Goal: Check status: Check status

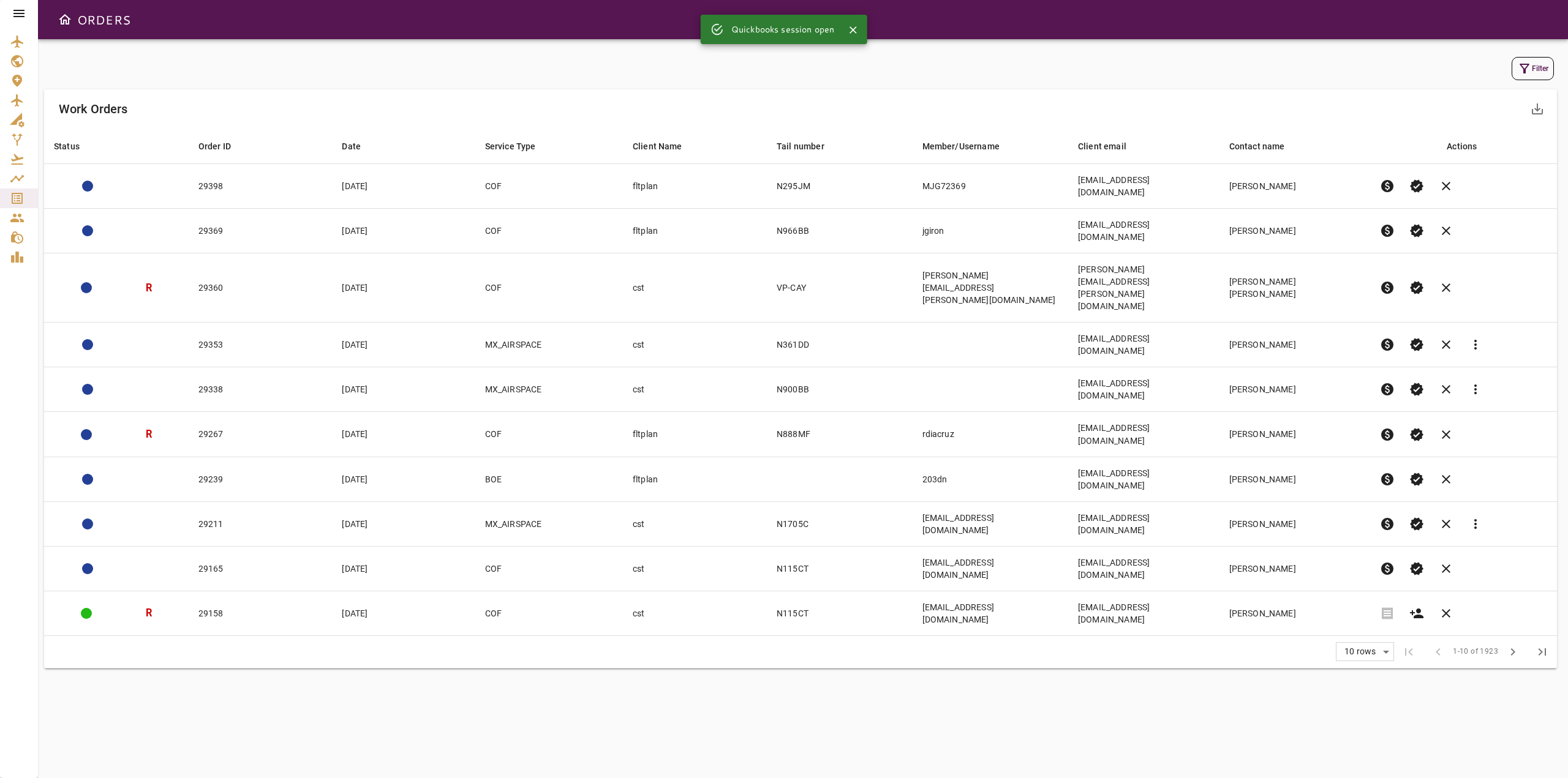
click at [14, 15] on icon at bounding box center [19, 13] width 15 height 15
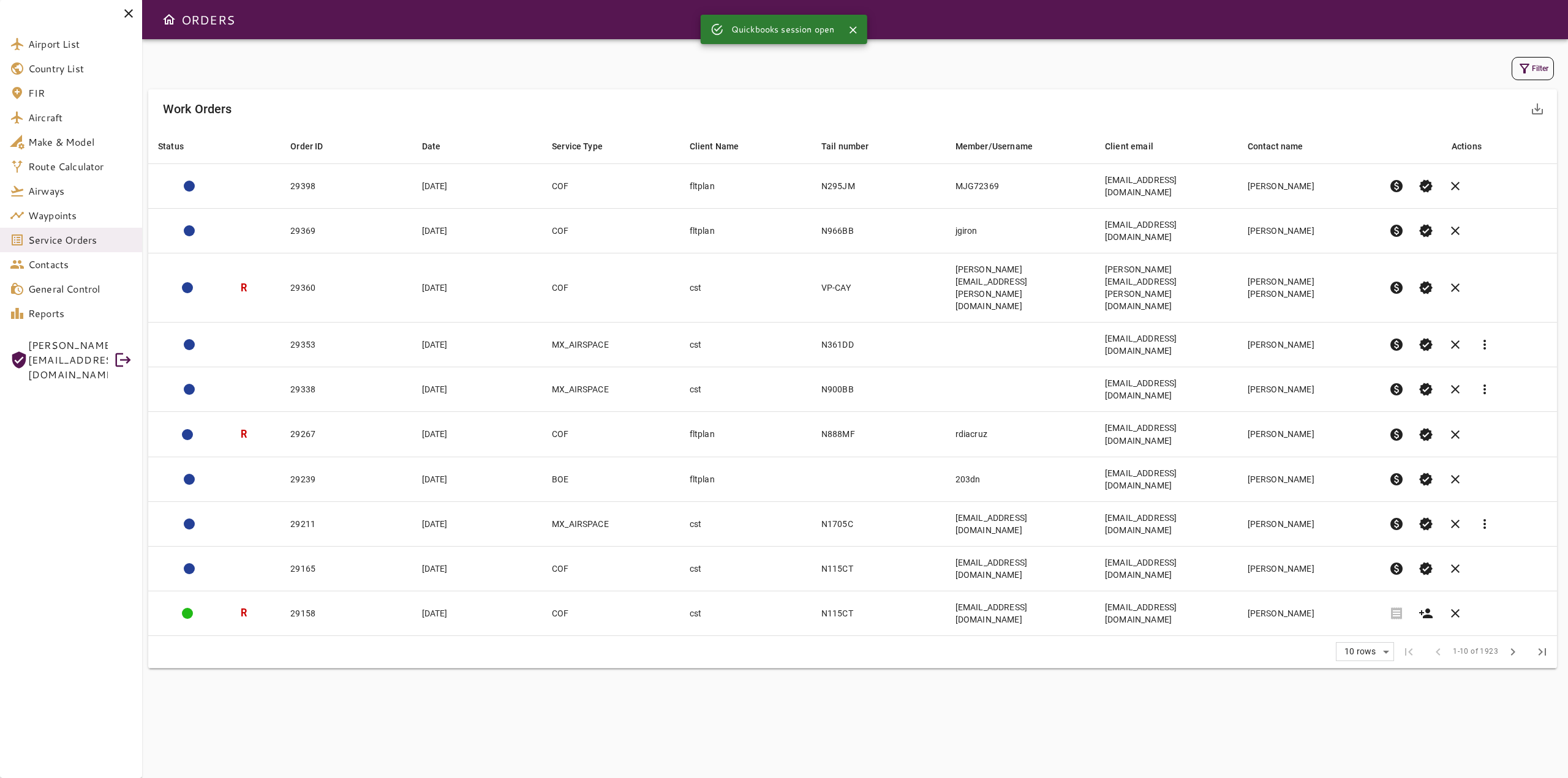
click at [263, 52] on div "Filter Work Orders save_alt Status arrow_downward Order ID arrow_downward Date …" at bounding box center [855, 408] width 1426 height 739
click at [124, 13] on icon at bounding box center [128, 13] width 15 height 15
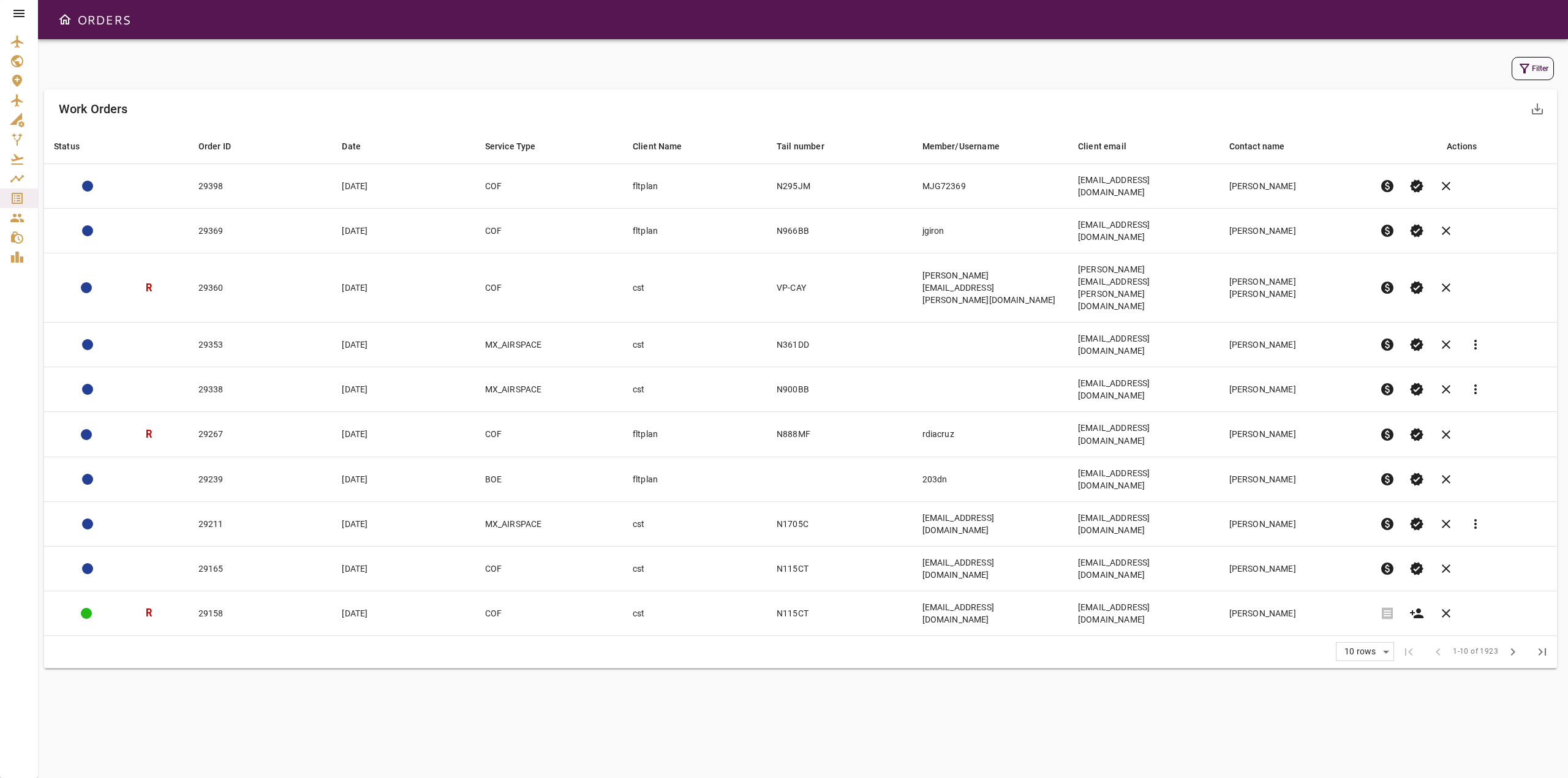
click at [12, 15] on icon at bounding box center [19, 13] width 15 height 15
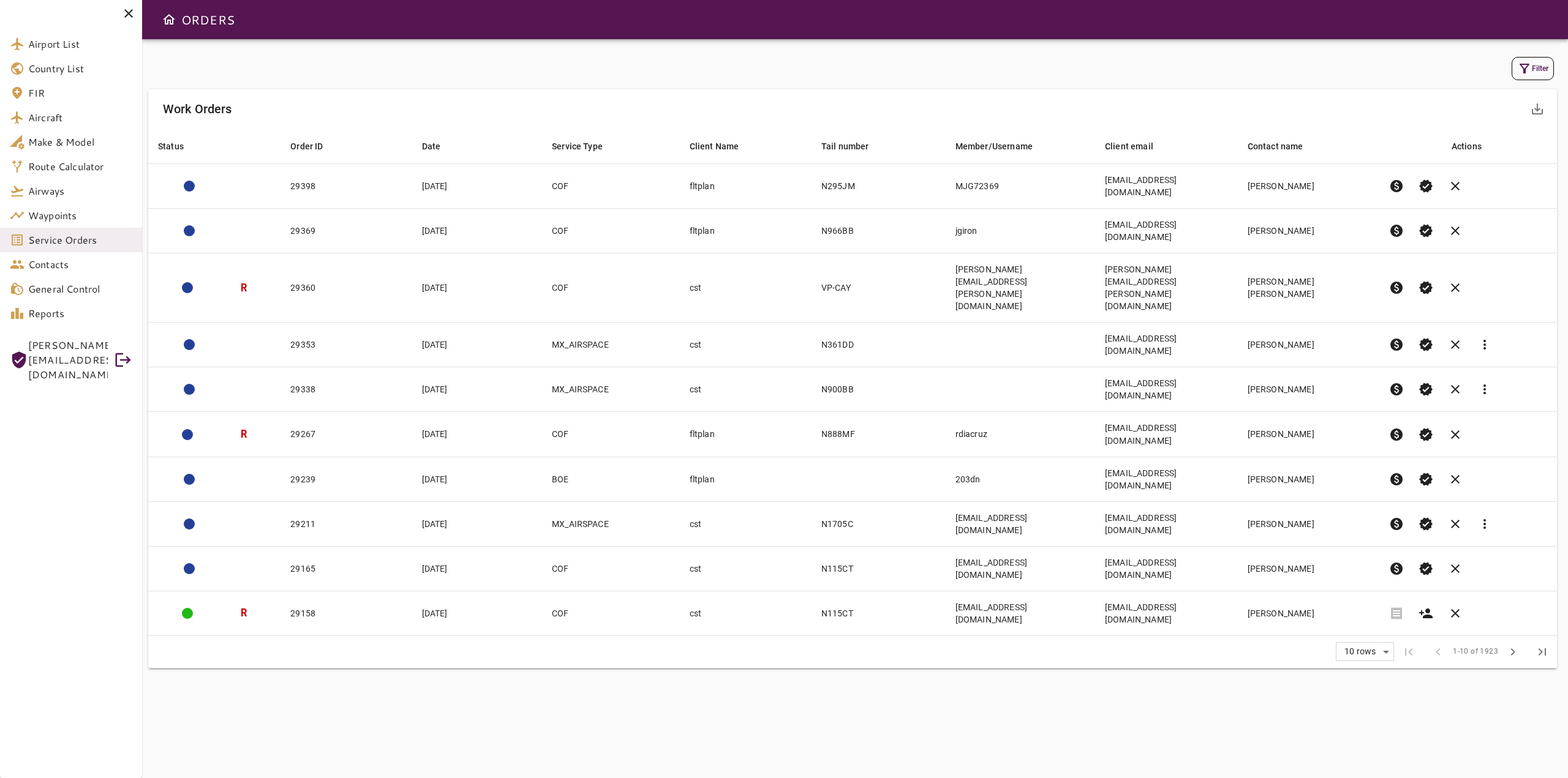
click at [127, 15] on icon at bounding box center [128, 13] width 9 height 9
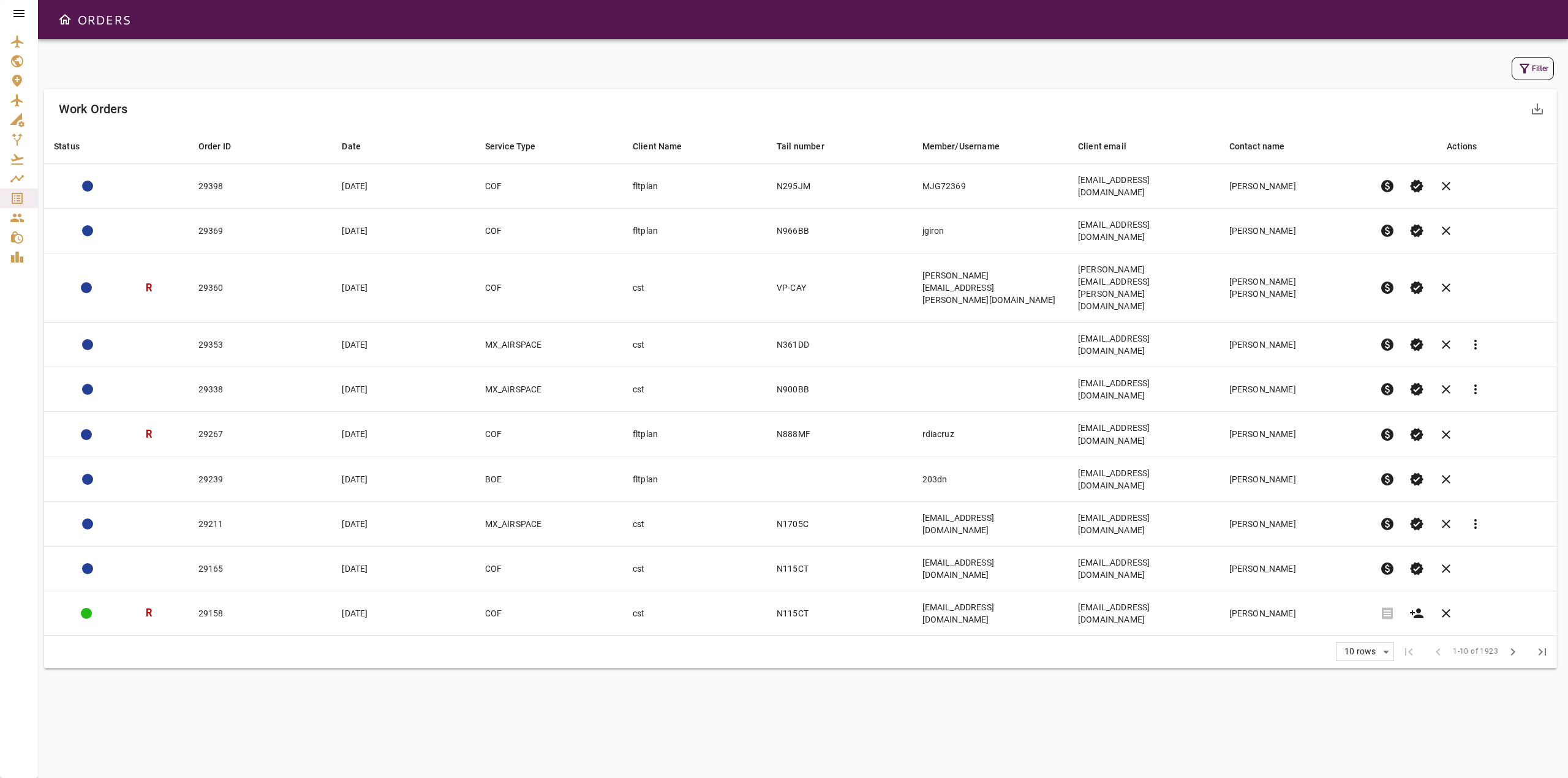
click at [16, 13] on icon at bounding box center [19, 13] width 11 height 7
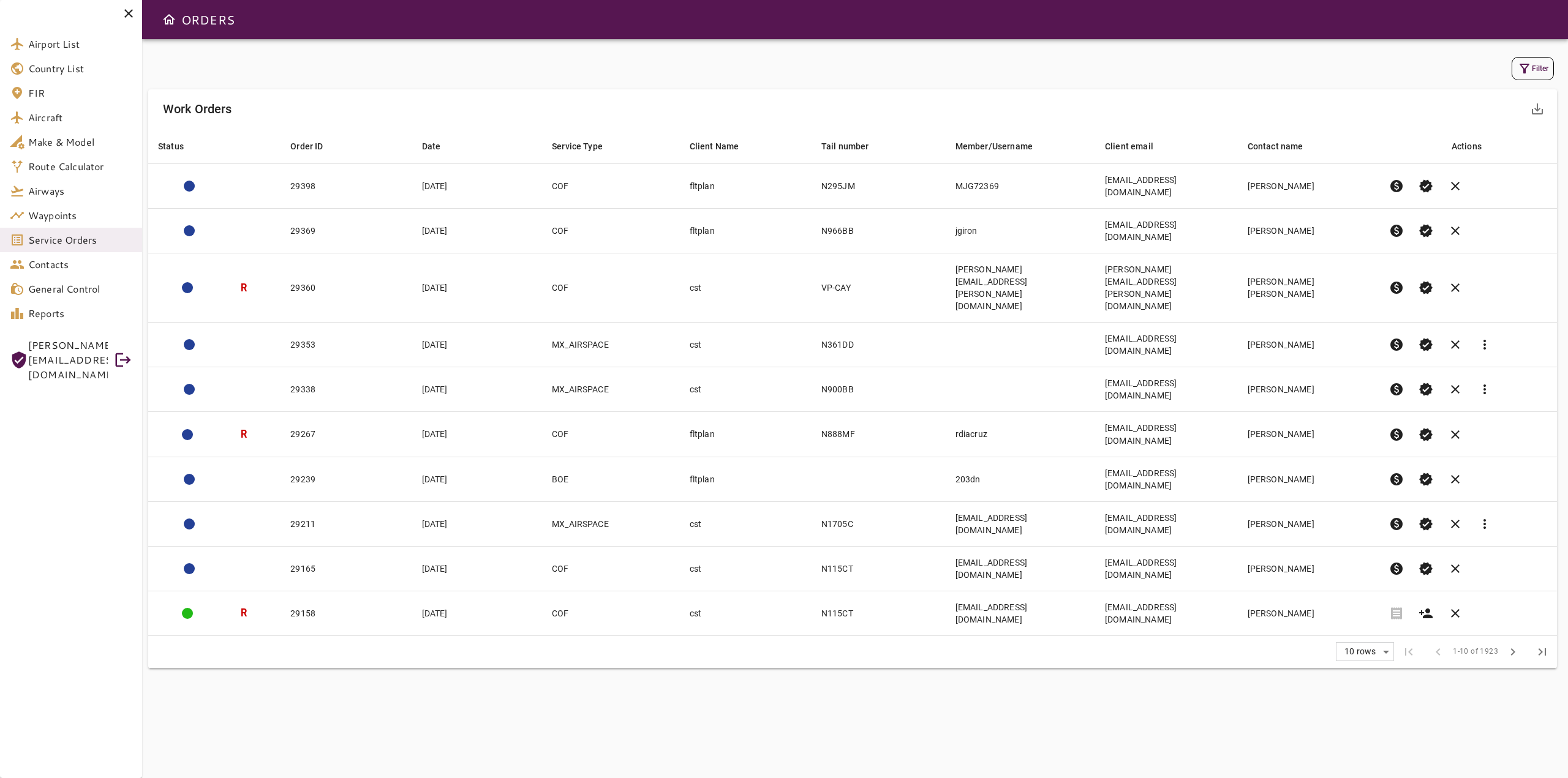
click at [266, 63] on div "Filter" at bounding box center [853, 68] width 1402 height 23
click at [126, 13] on icon at bounding box center [128, 13] width 15 height 15
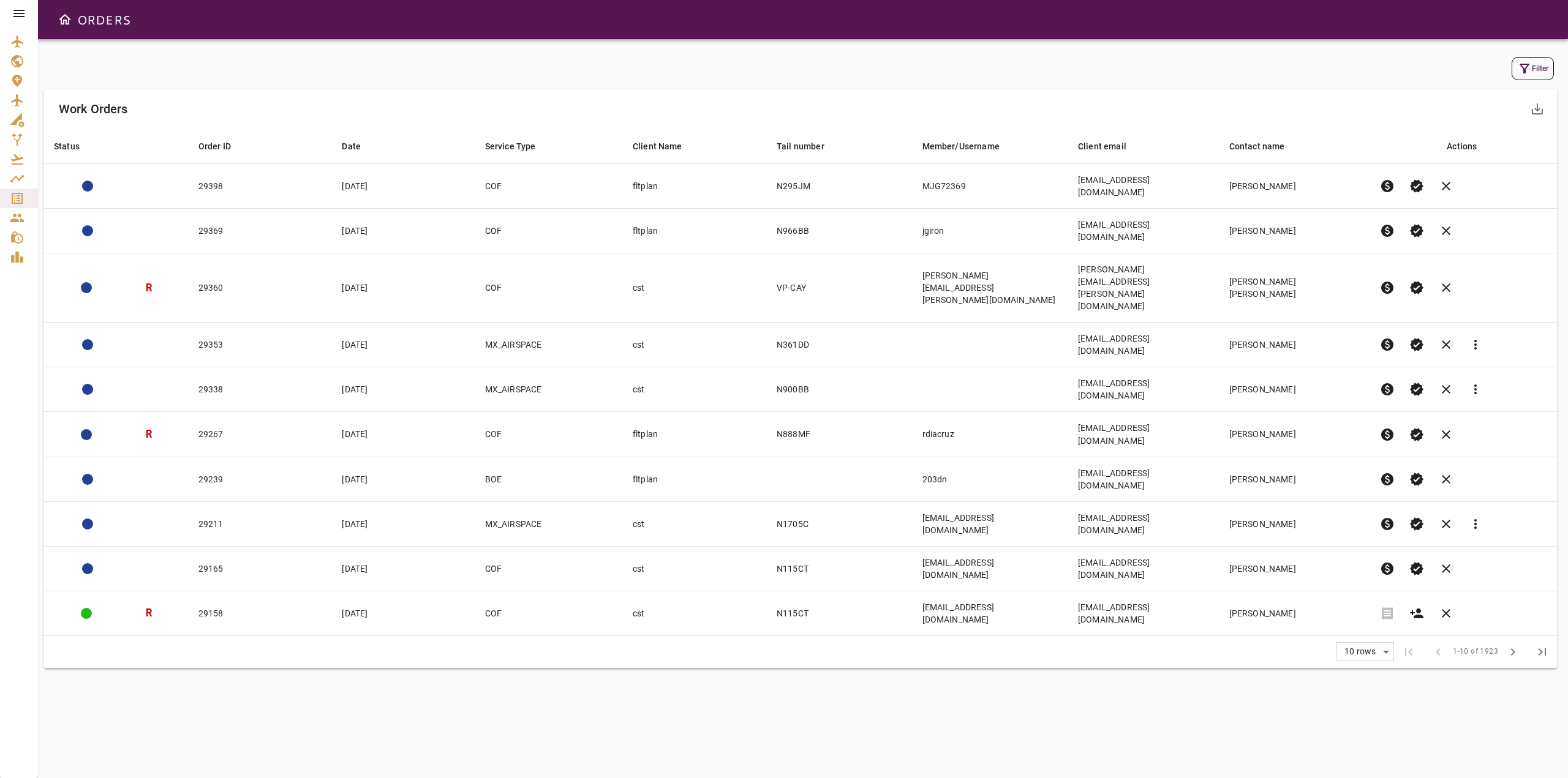
click at [19, 9] on icon at bounding box center [19, 13] width 15 height 15
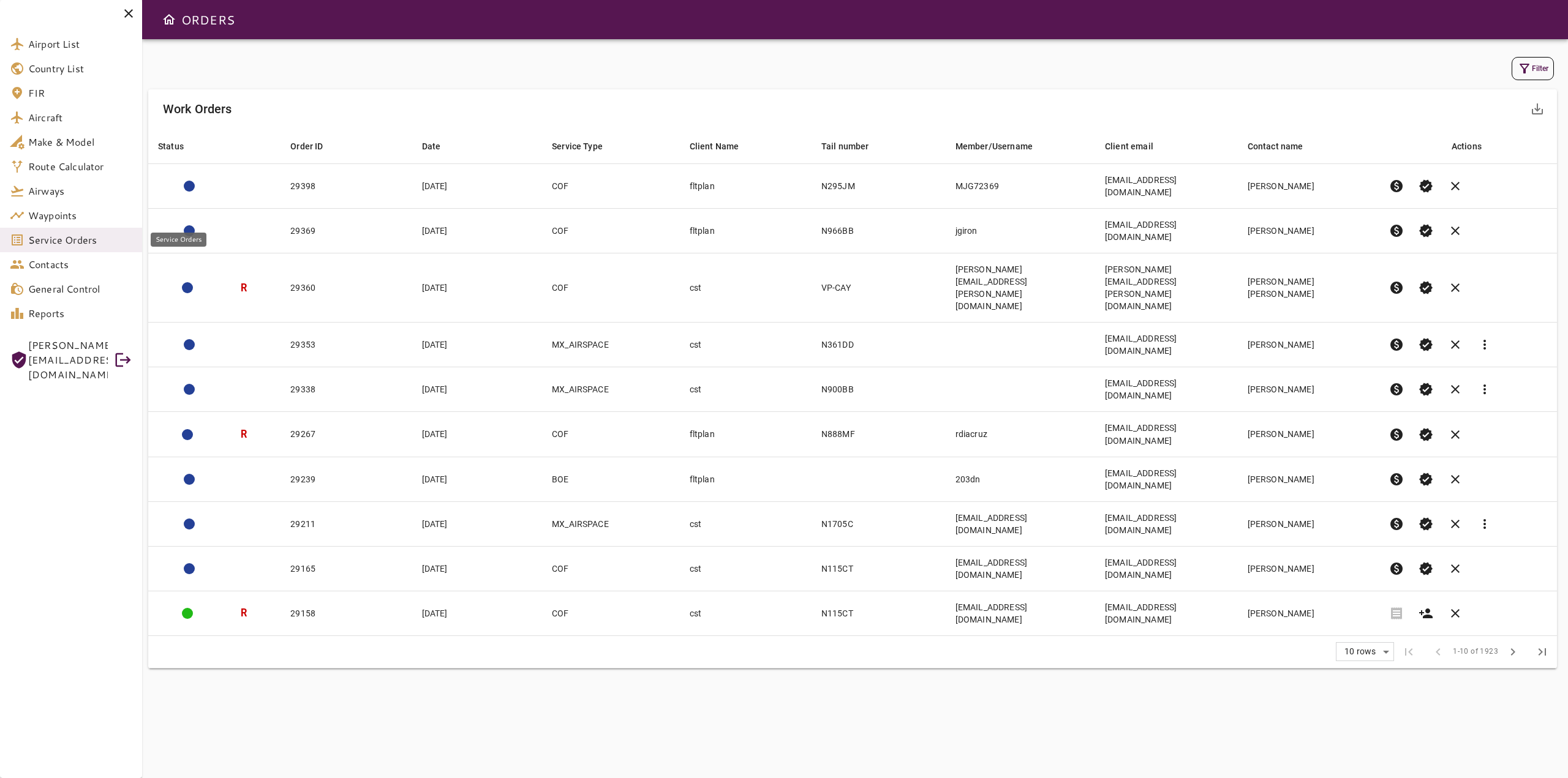
click at [51, 240] on span "Service Orders" at bounding box center [81, 240] width 104 height 15
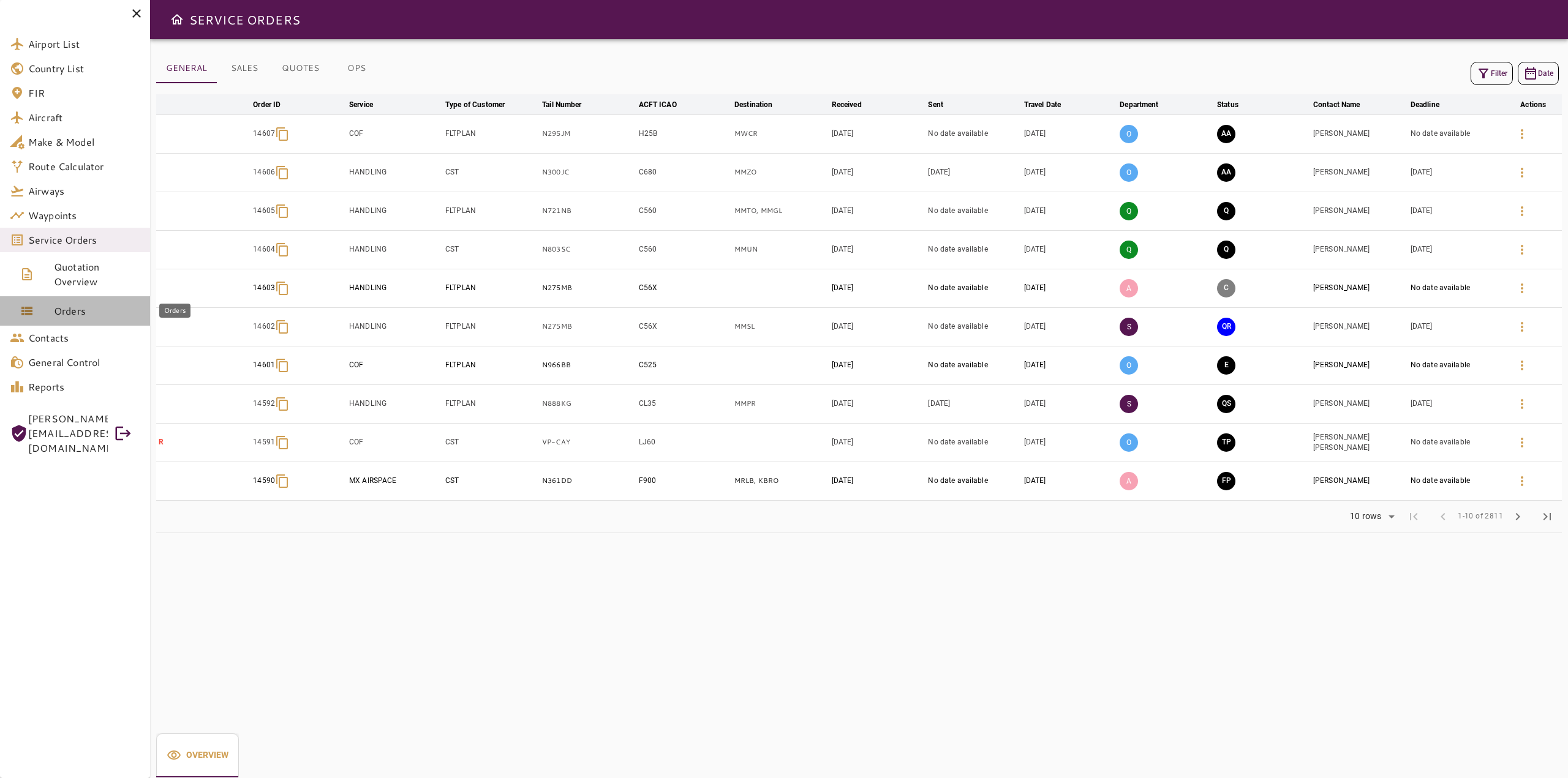
click at [89, 319] on link "Orders" at bounding box center [75, 311] width 151 height 29
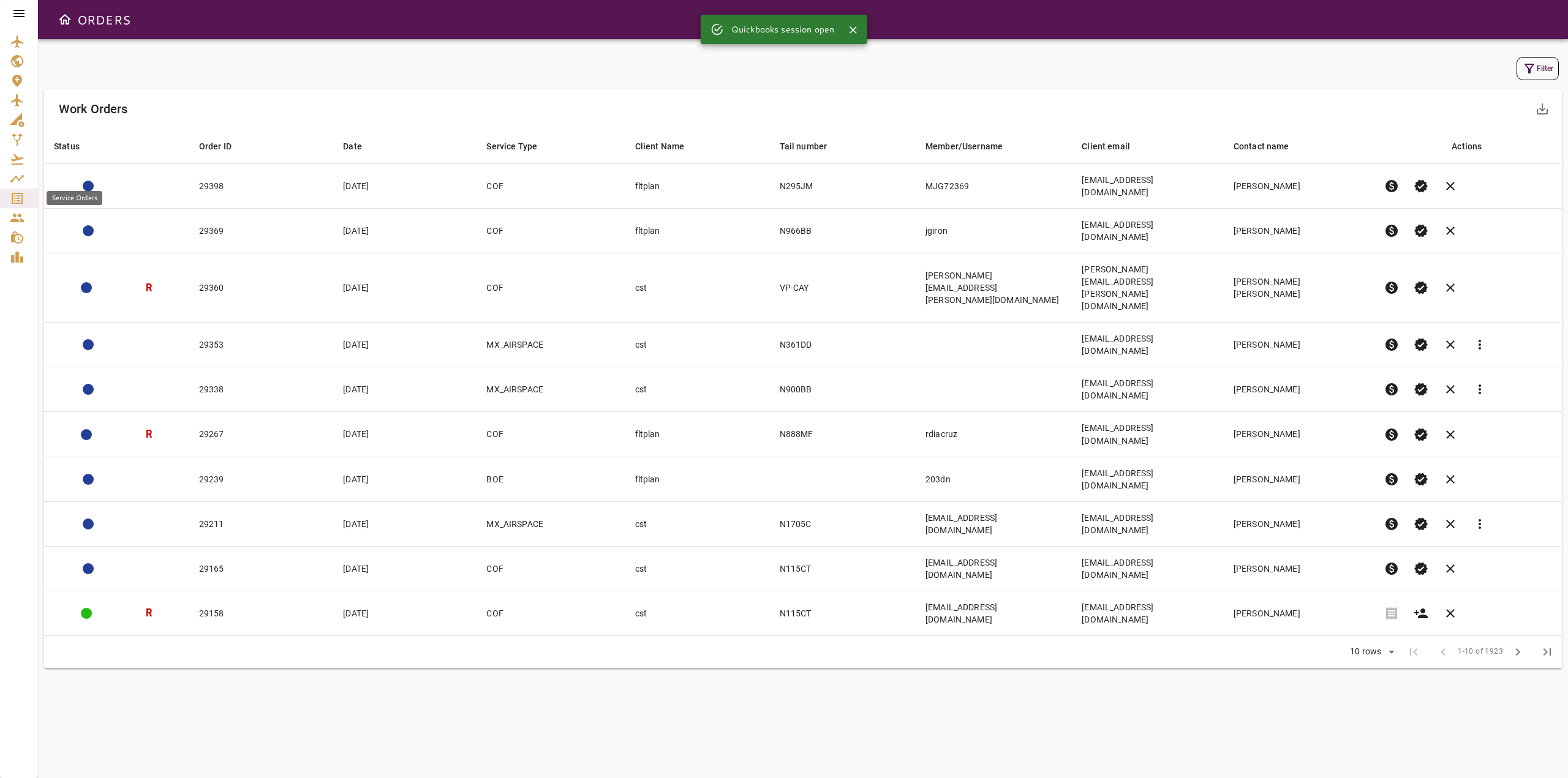
click at [18, 194] on icon "Service Orders" at bounding box center [17, 198] width 11 height 11
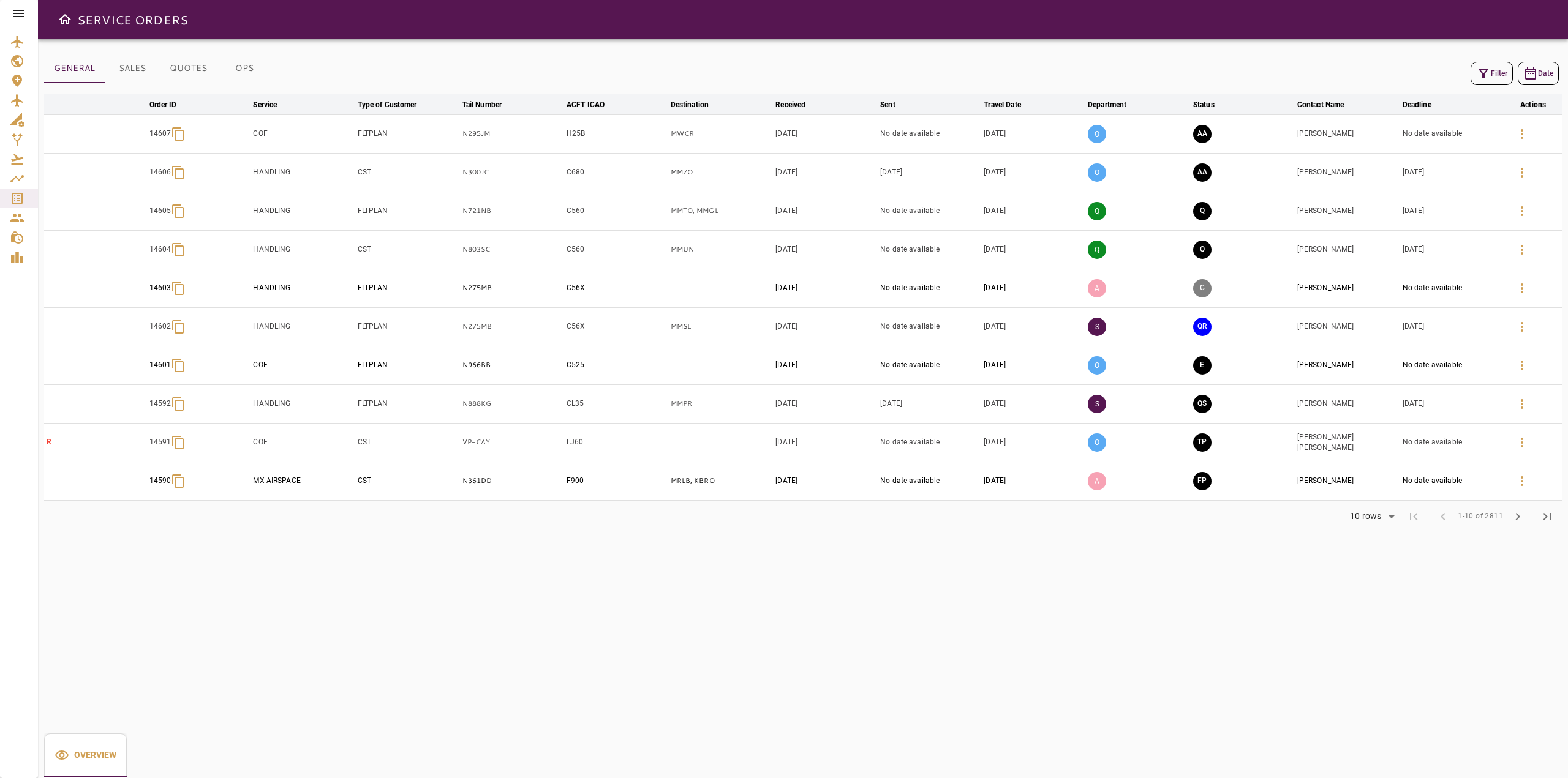
click at [8, 14] on div at bounding box center [19, 13] width 38 height 27
click at [19, 13] on icon at bounding box center [19, 13] width 11 height 7
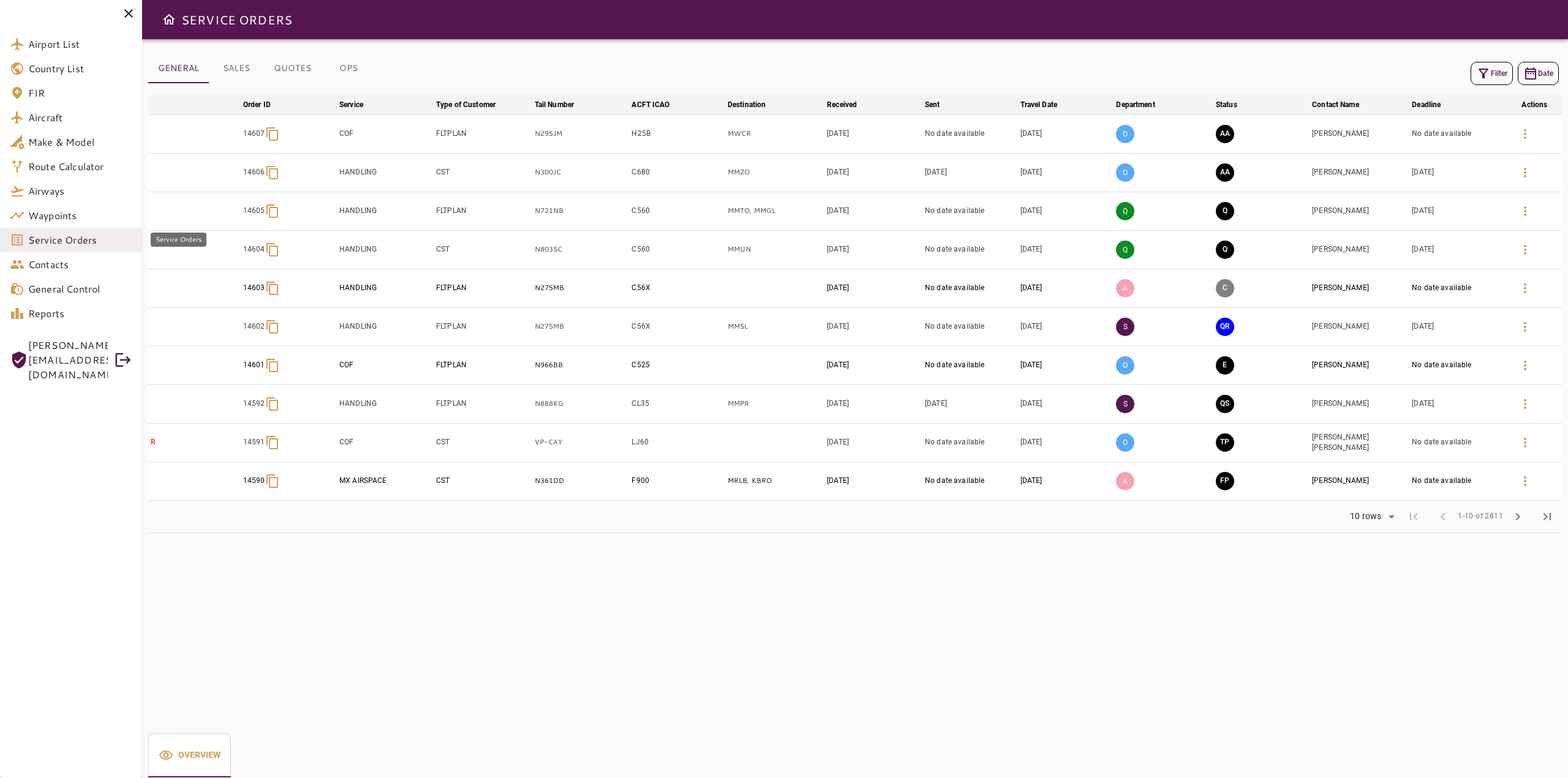
click at [58, 245] on span "Service Orders" at bounding box center [81, 240] width 104 height 15
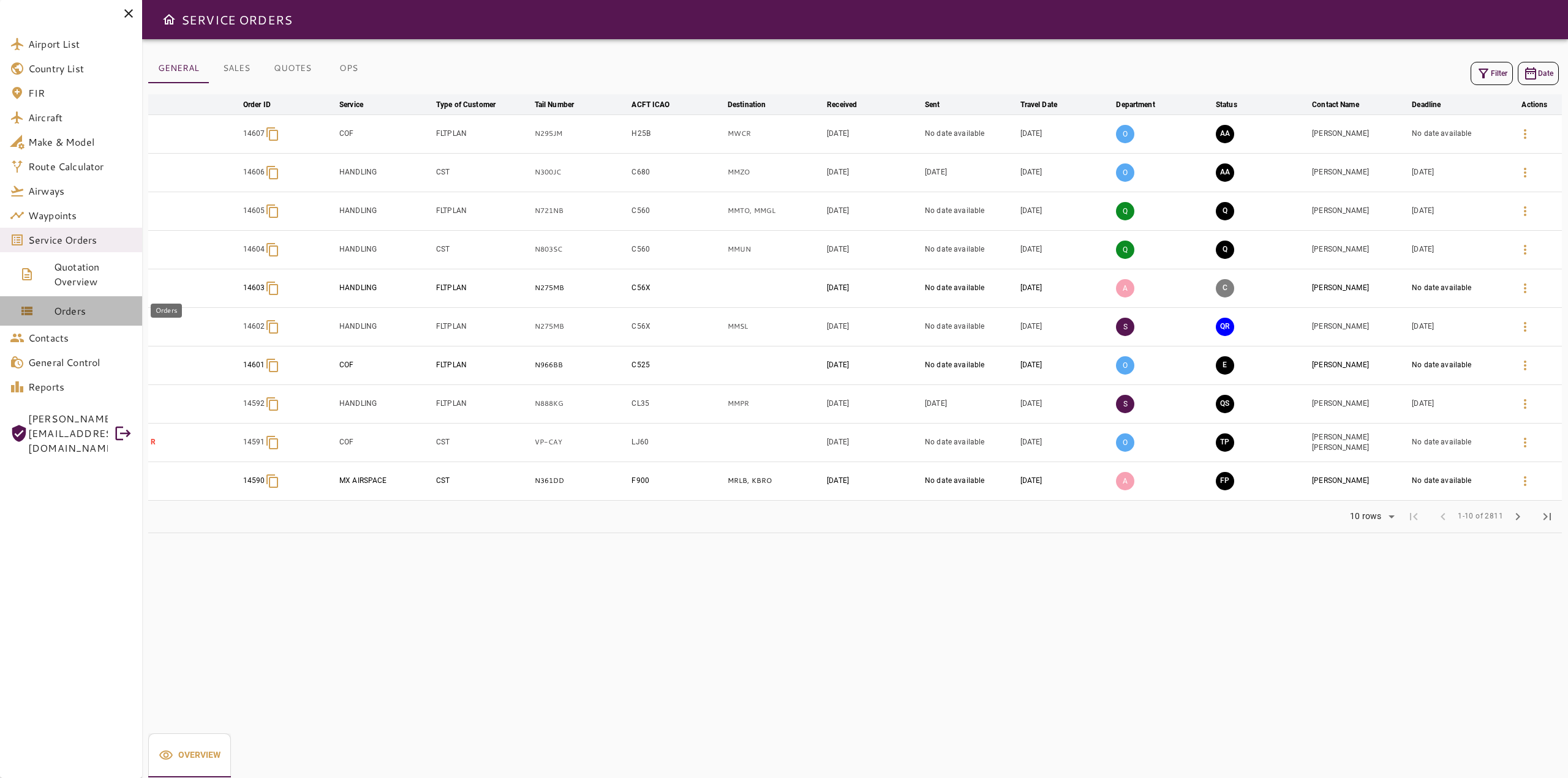
click at [67, 311] on span "Orders" at bounding box center [93, 311] width 79 height 15
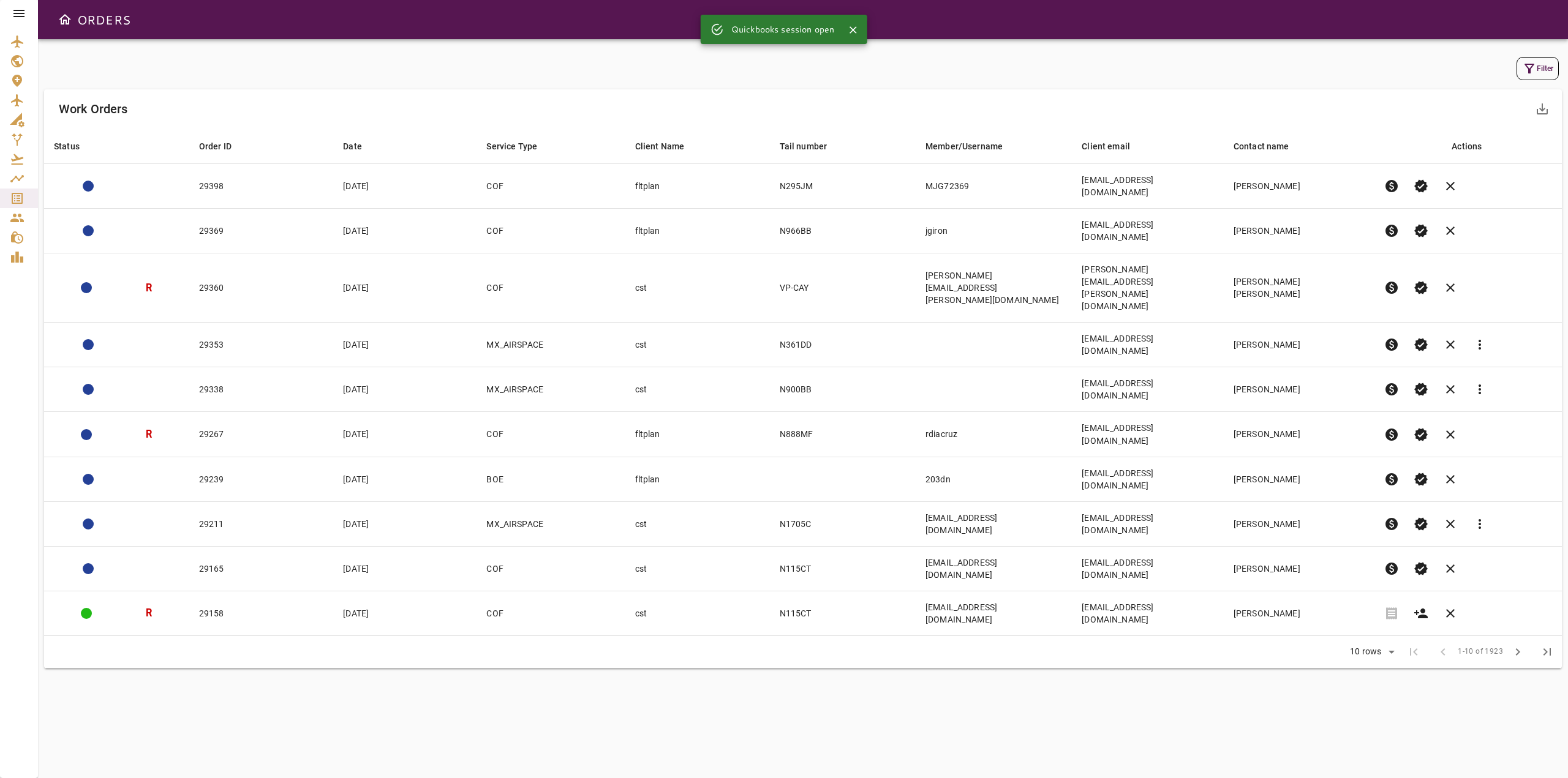
click at [1541, 66] on button "Filter" at bounding box center [1538, 68] width 42 height 23
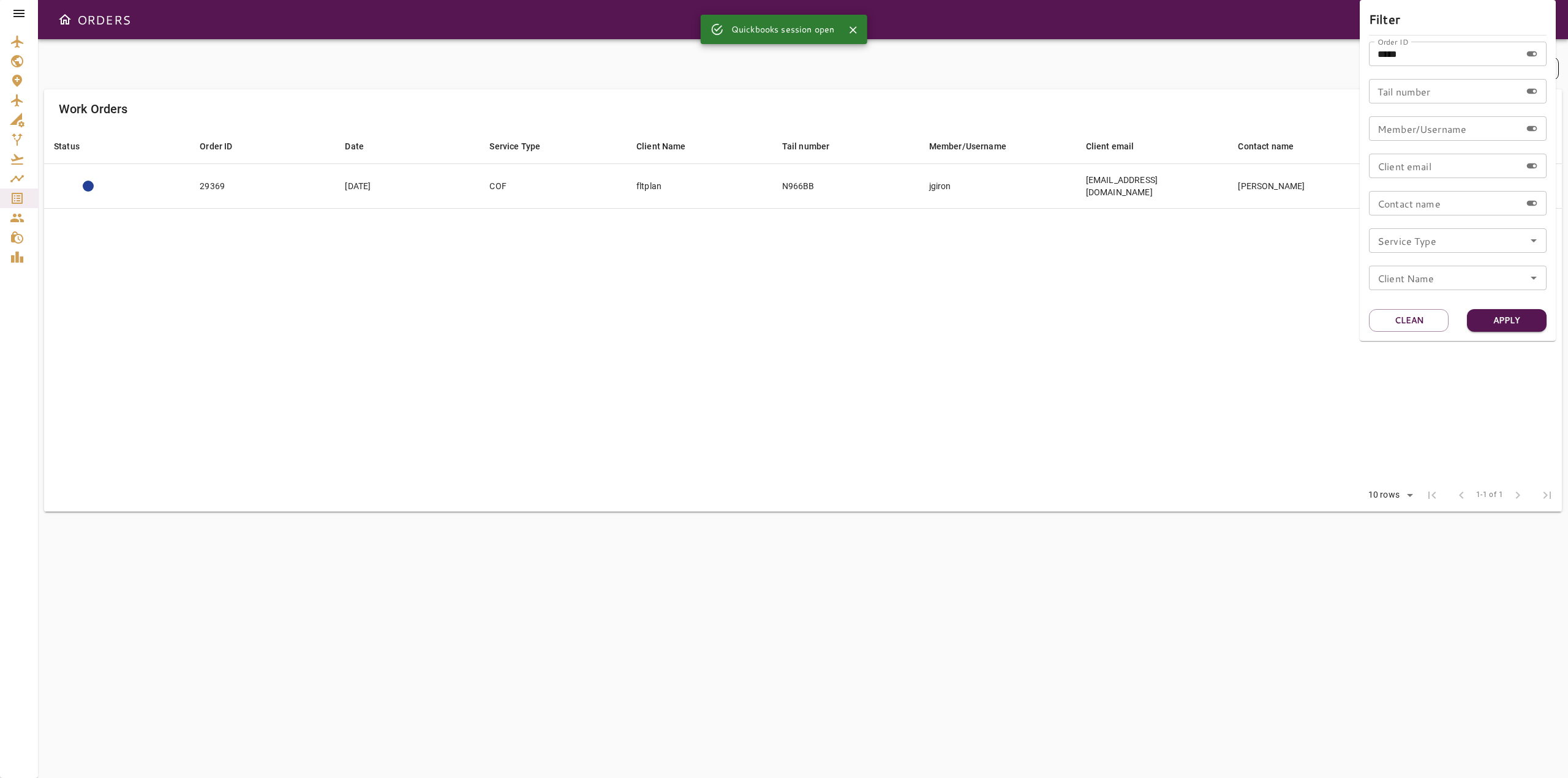
click at [1426, 63] on input "*****" at bounding box center [1445, 54] width 152 height 25
type input "*"
drag, startPoint x: 1425, startPoint y: 56, endPoint x: 1346, endPoint y: 46, distance: 79.6
click at [1346, 46] on div "Filter Order ID ***** Order ID Tail number Tail number Member/Username Member/U…" at bounding box center [784, 389] width 1568 height 778
type input "*****"
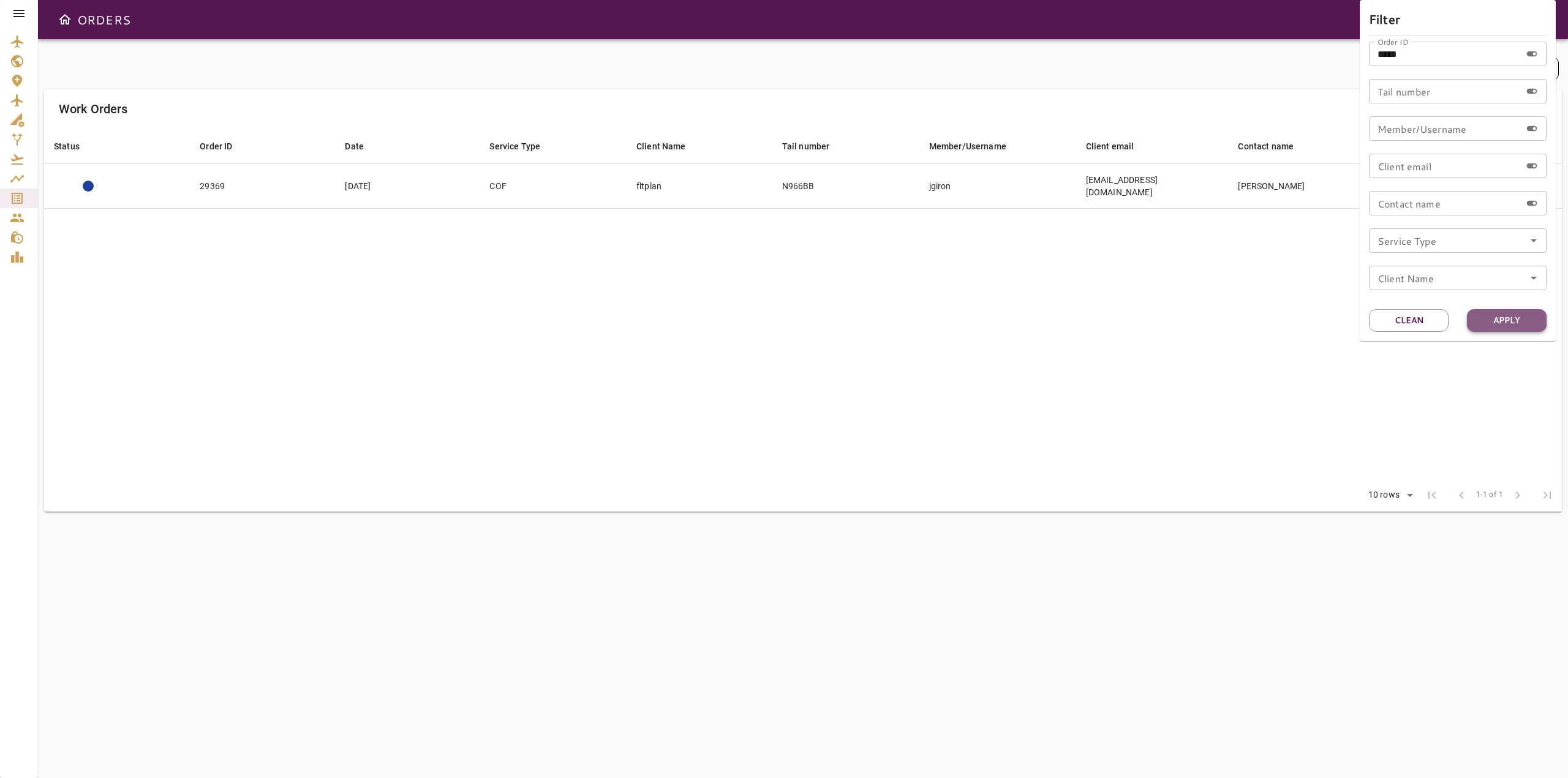
click at [1525, 323] on button "Apply" at bounding box center [1507, 320] width 80 height 23
click at [19, 15] on div at bounding box center [784, 389] width 1568 height 778
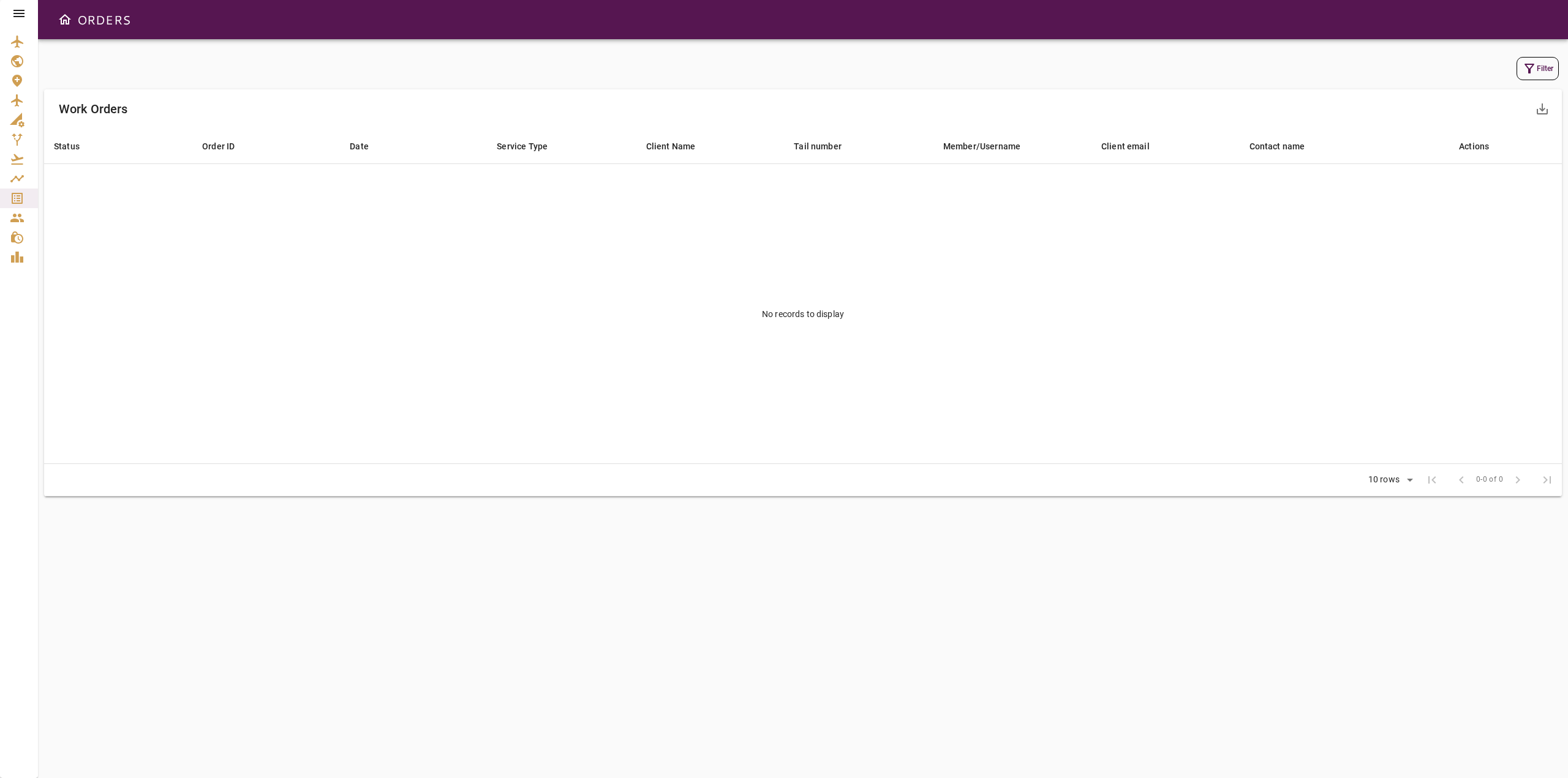
click at [19, 14] on icon at bounding box center [19, 13] width 11 height 7
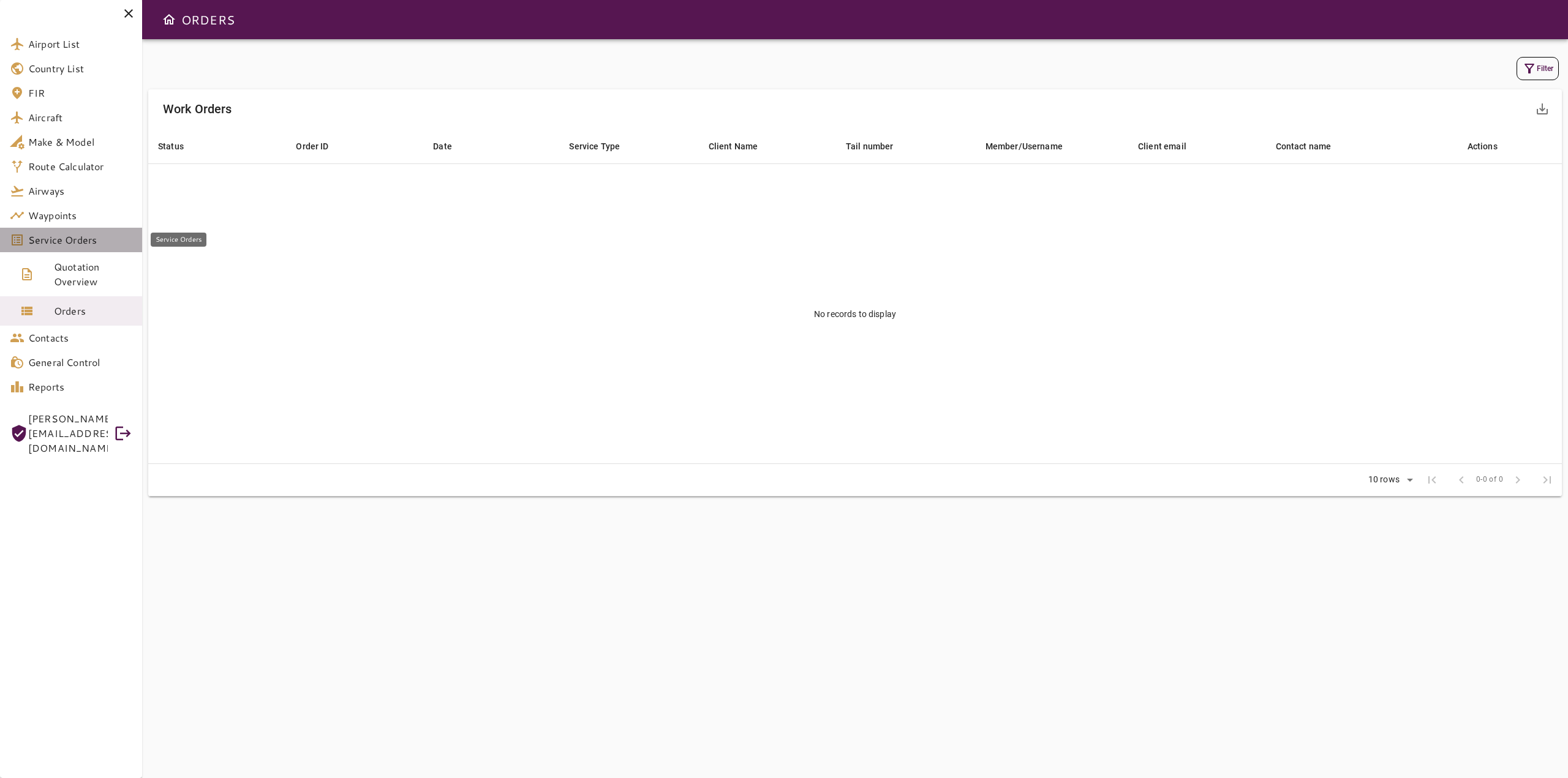
click at [79, 237] on span "Service Orders" at bounding box center [81, 240] width 104 height 15
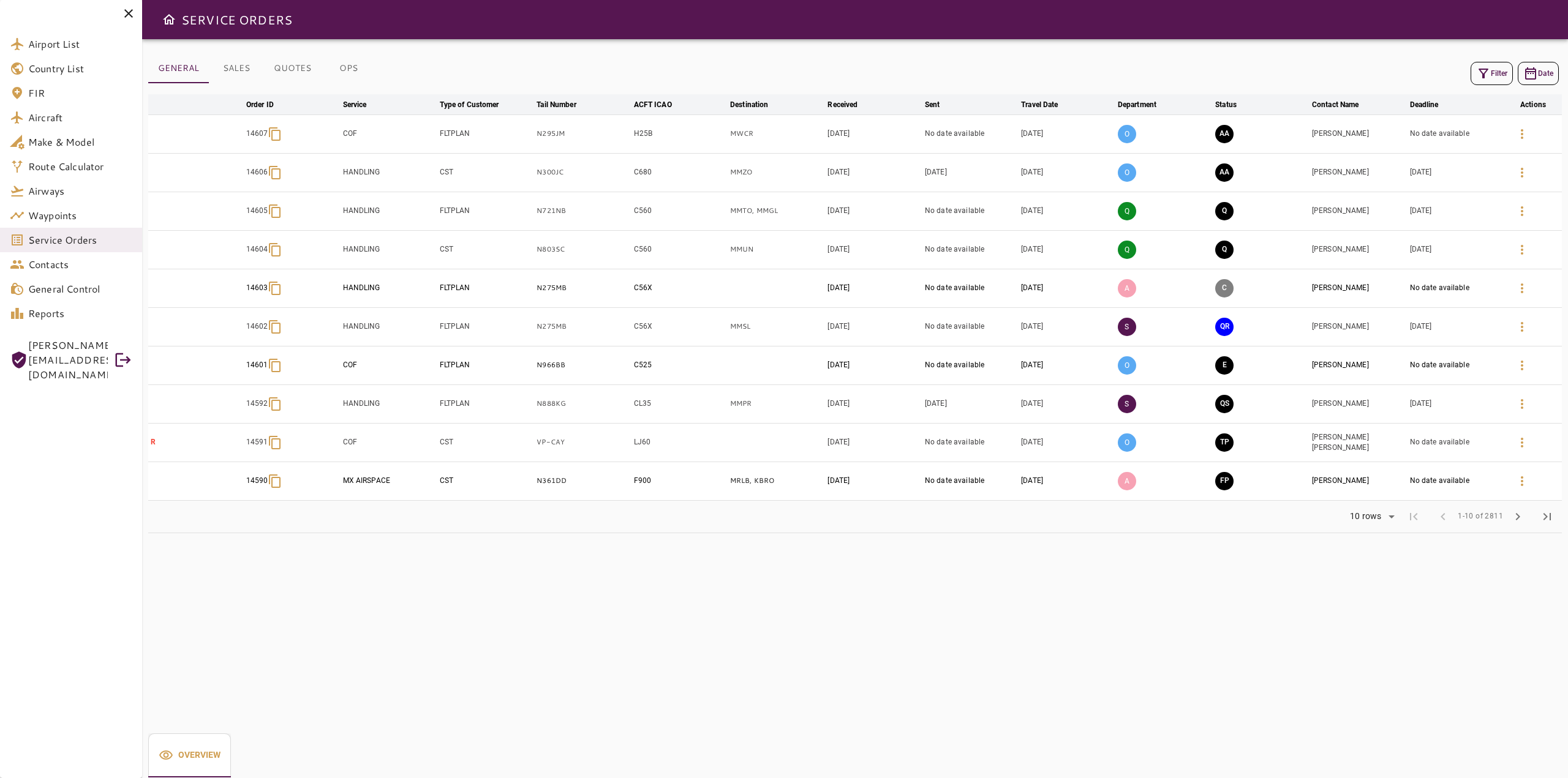
click at [1498, 73] on button "Filter" at bounding box center [1492, 73] width 42 height 23
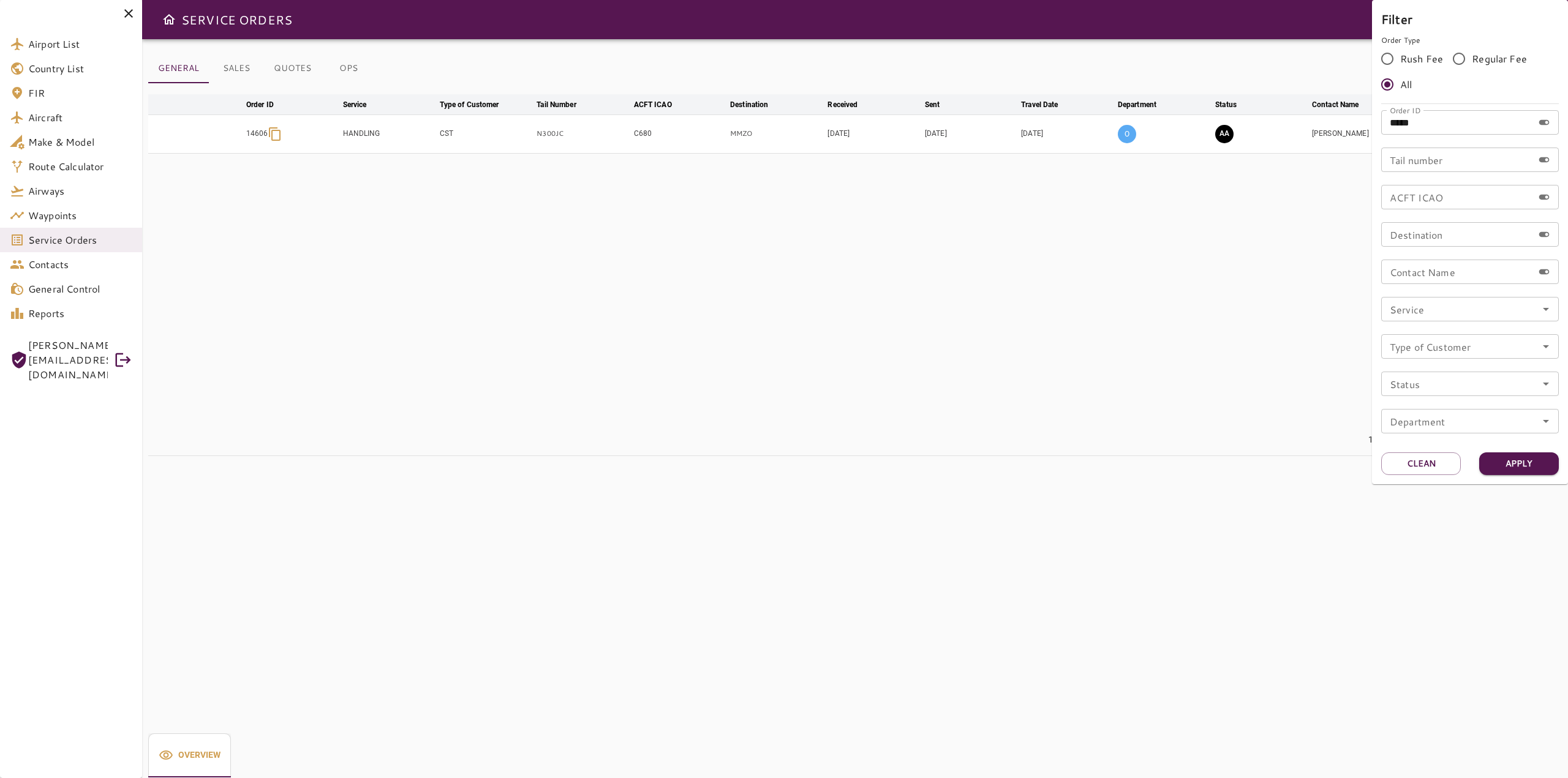
click at [100, 243] on div at bounding box center [784, 389] width 1568 height 778
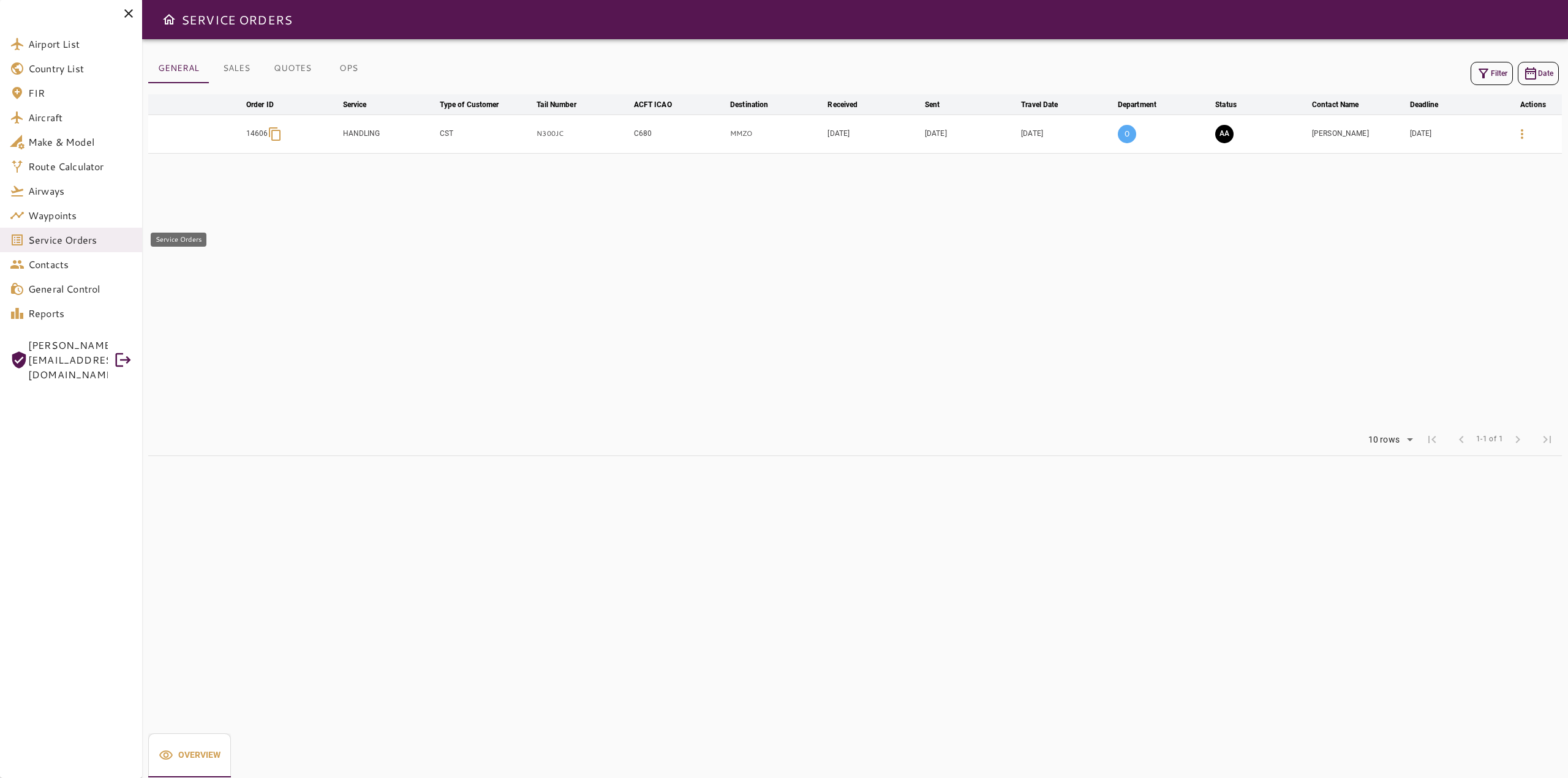
click at [100, 243] on span "Service Orders" at bounding box center [81, 240] width 104 height 15
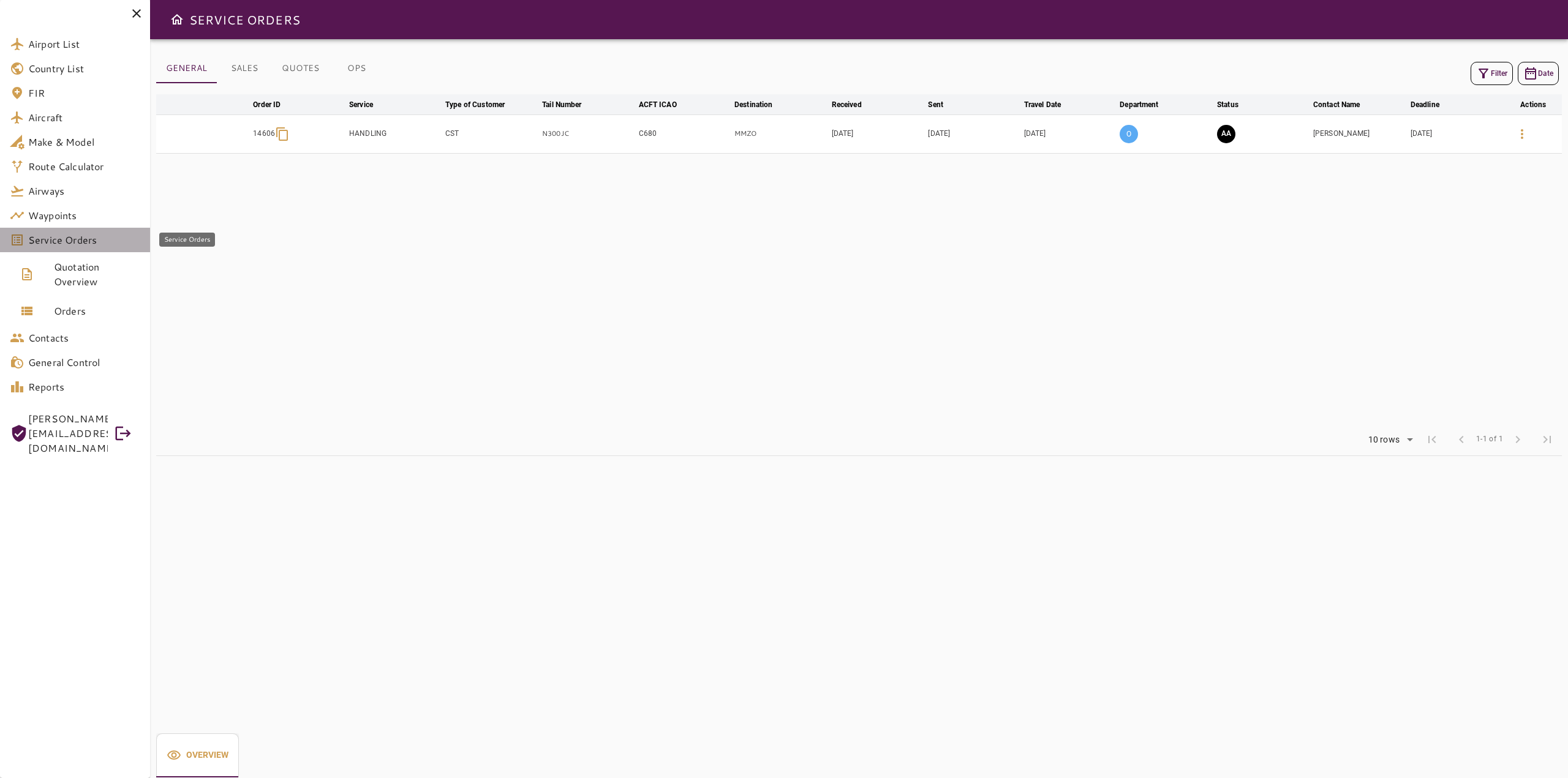
click at [92, 236] on span "Service Orders" at bounding box center [84, 240] width 112 height 15
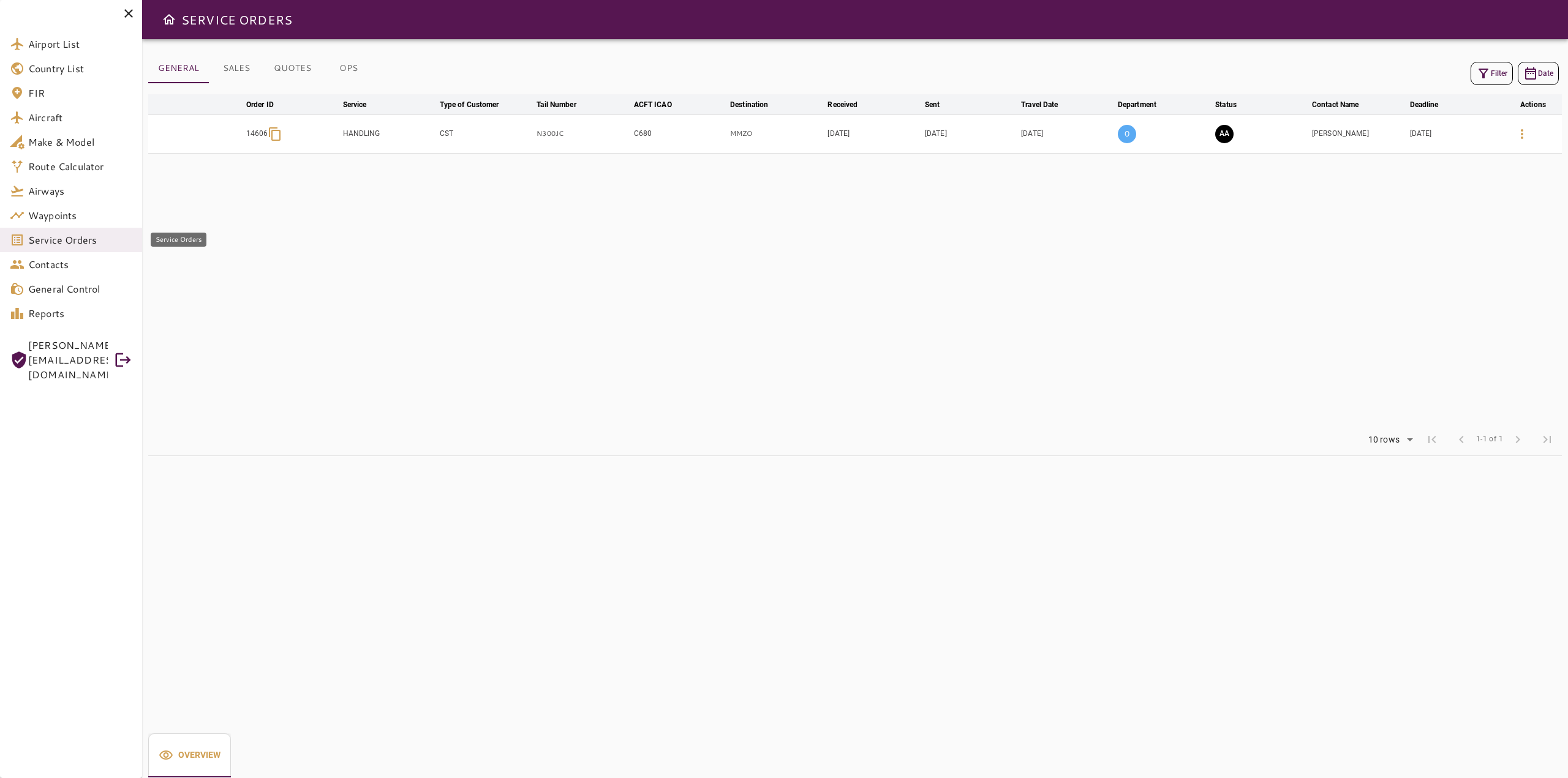
click at [84, 241] on span "Service Orders" at bounding box center [81, 240] width 104 height 15
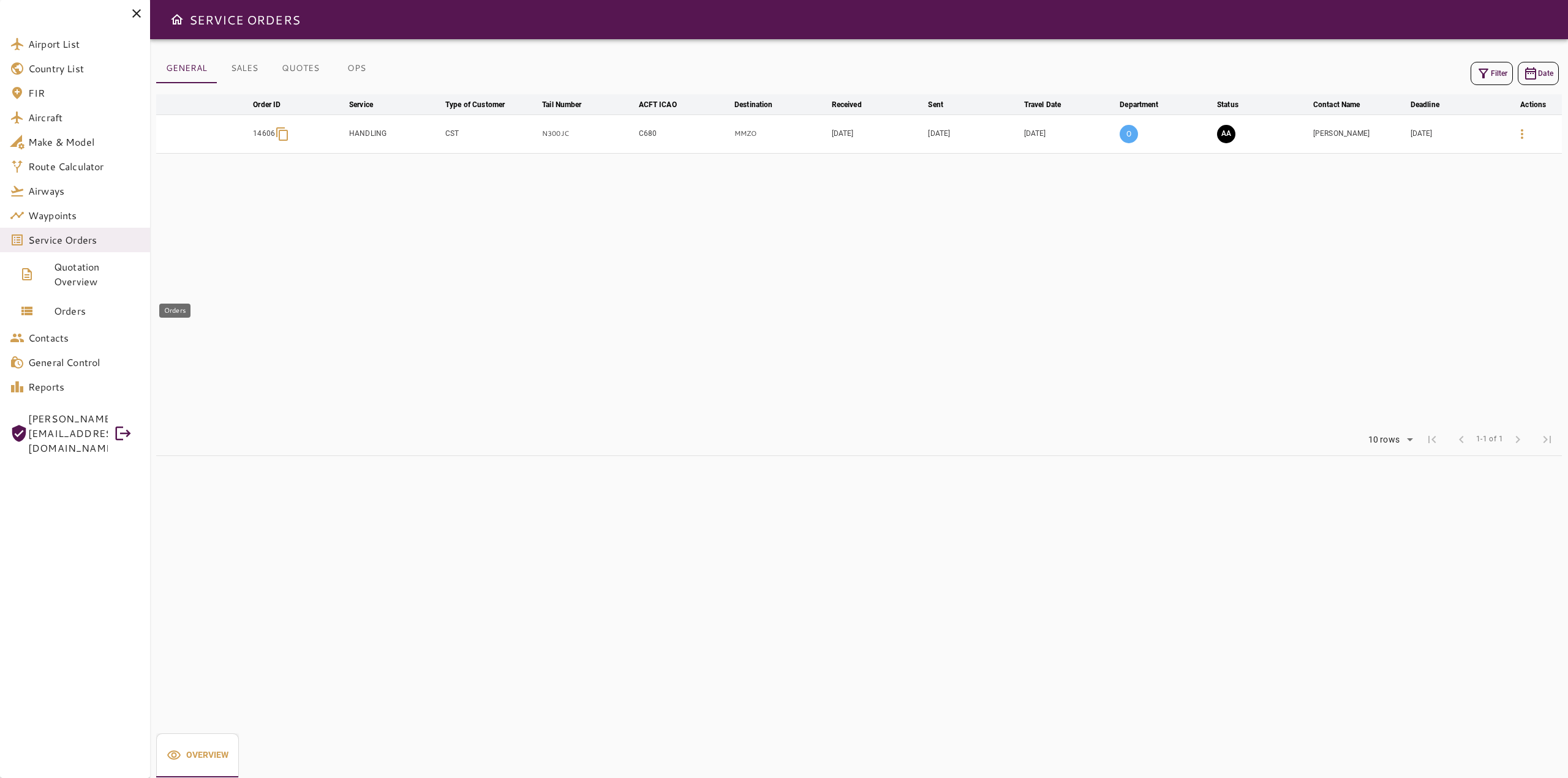
click at [75, 318] on span "Orders" at bounding box center [97, 311] width 87 height 15
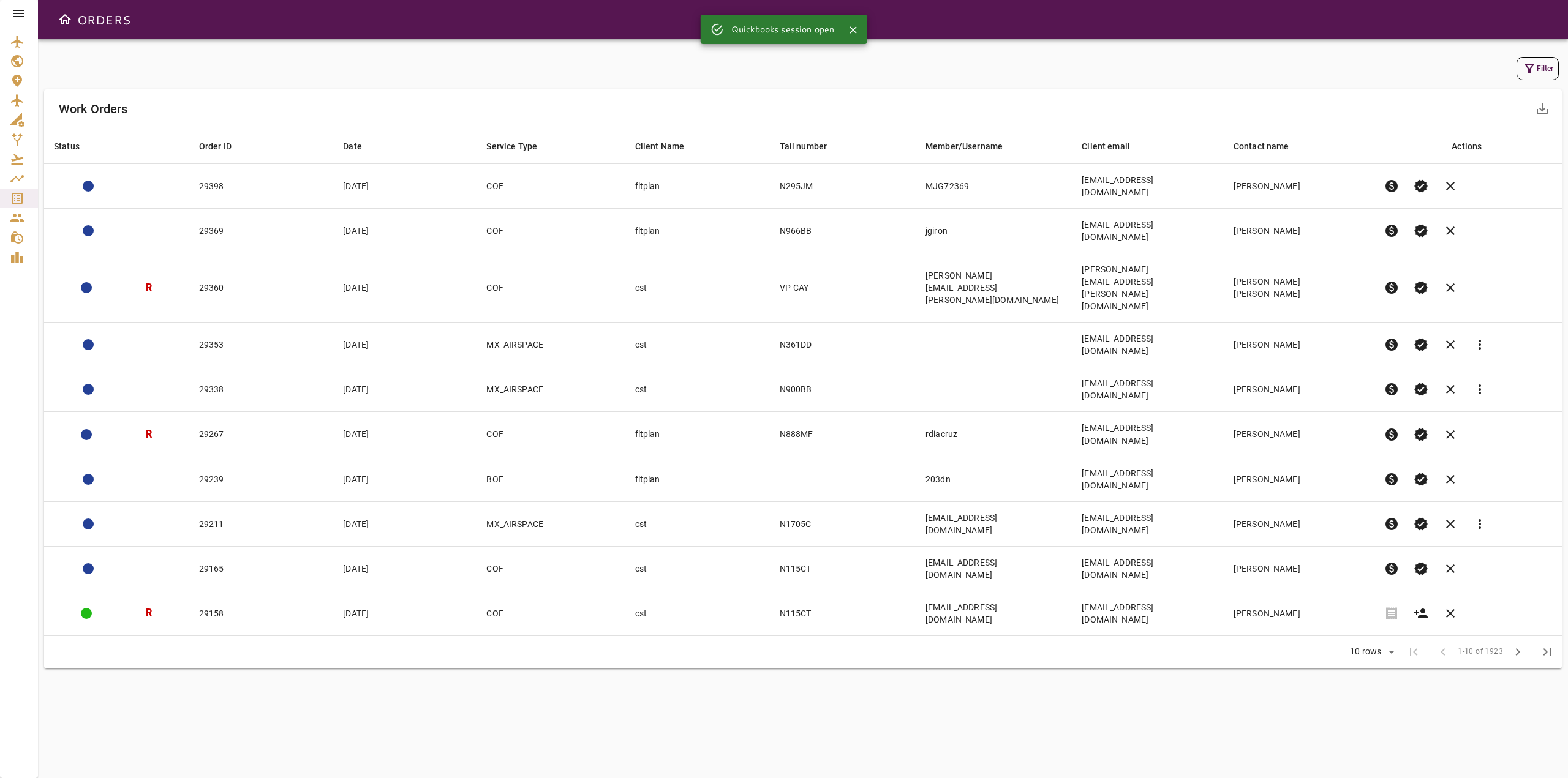
click at [19, 15] on icon at bounding box center [19, 13] width 15 height 15
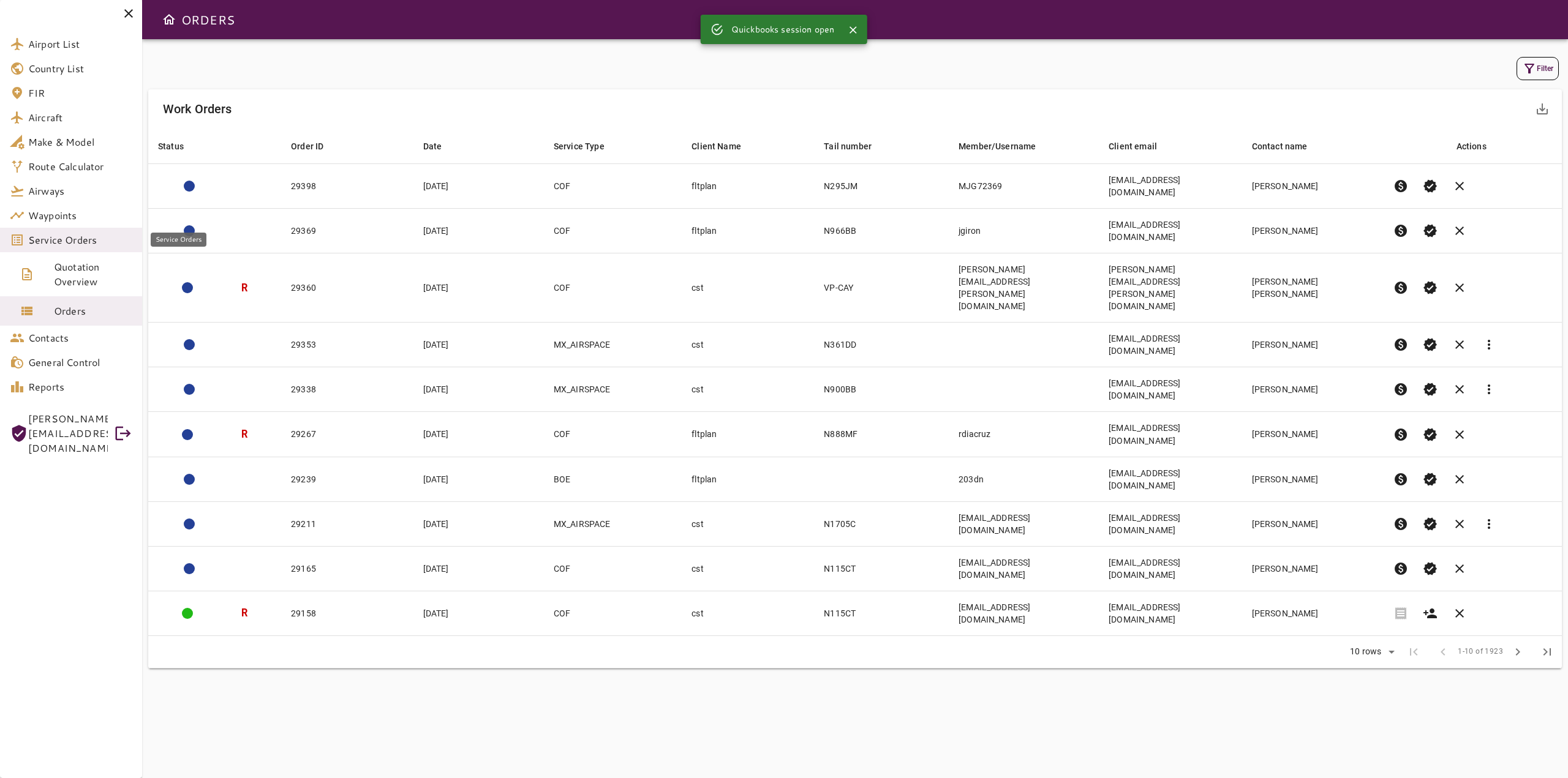
click at [60, 248] on link "Service Orders" at bounding box center [71, 240] width 143 height 25
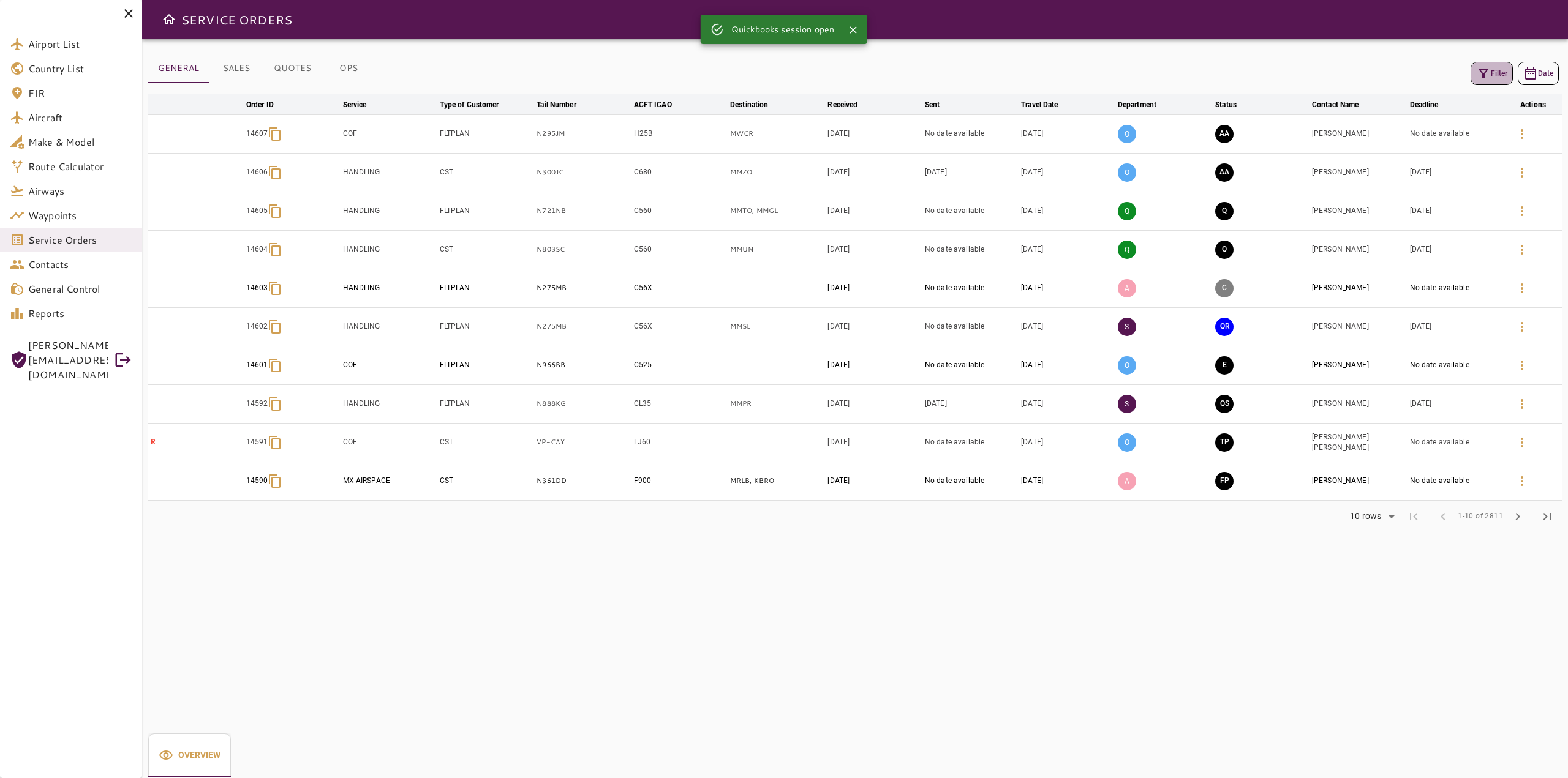
click at [1506, 73] on button "Filter" at bounding box center [1492, 73] width 42 height 23
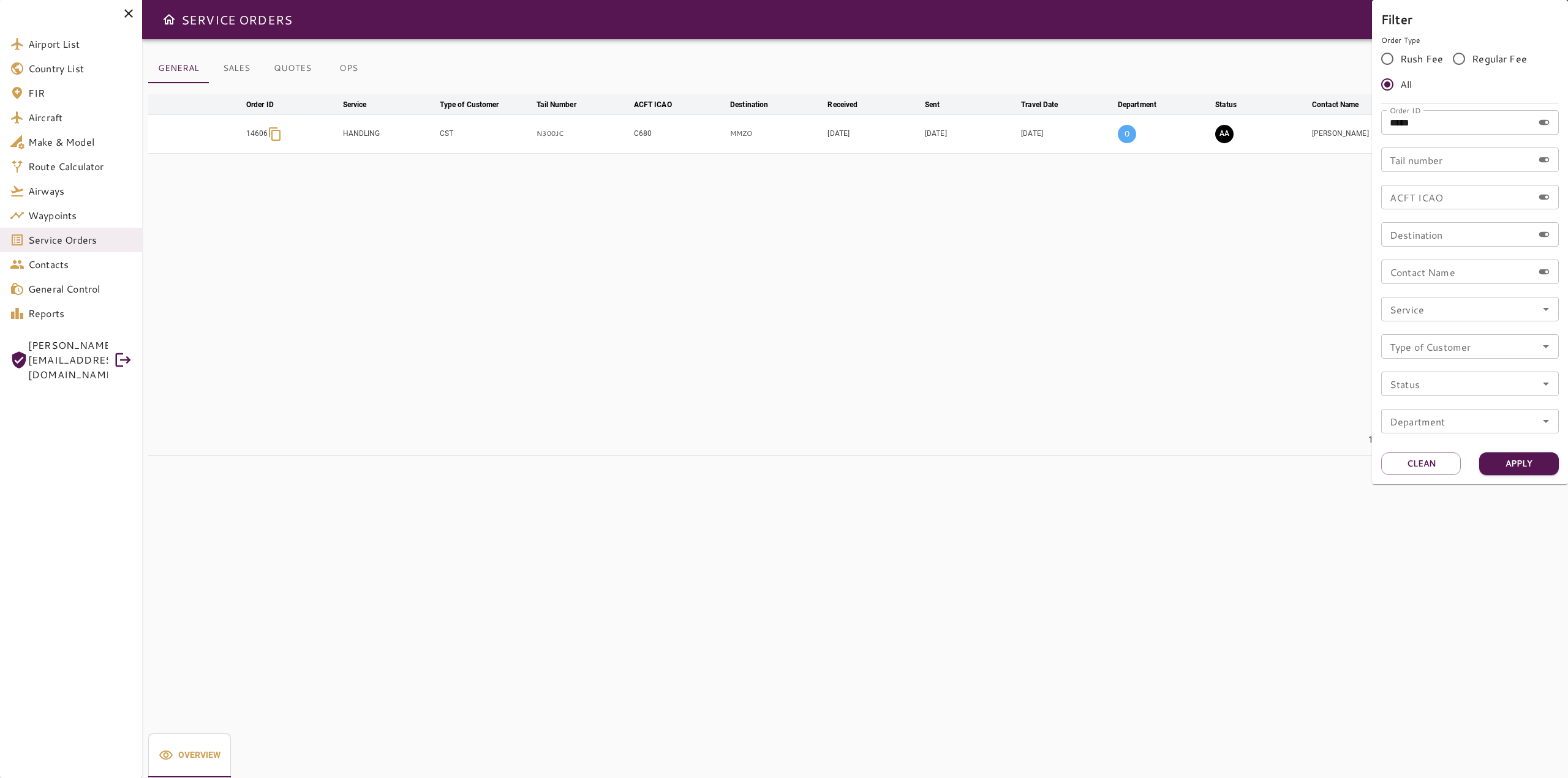
click at [641, 348] on div at bounding box center [784, 389] width 1568 height 778
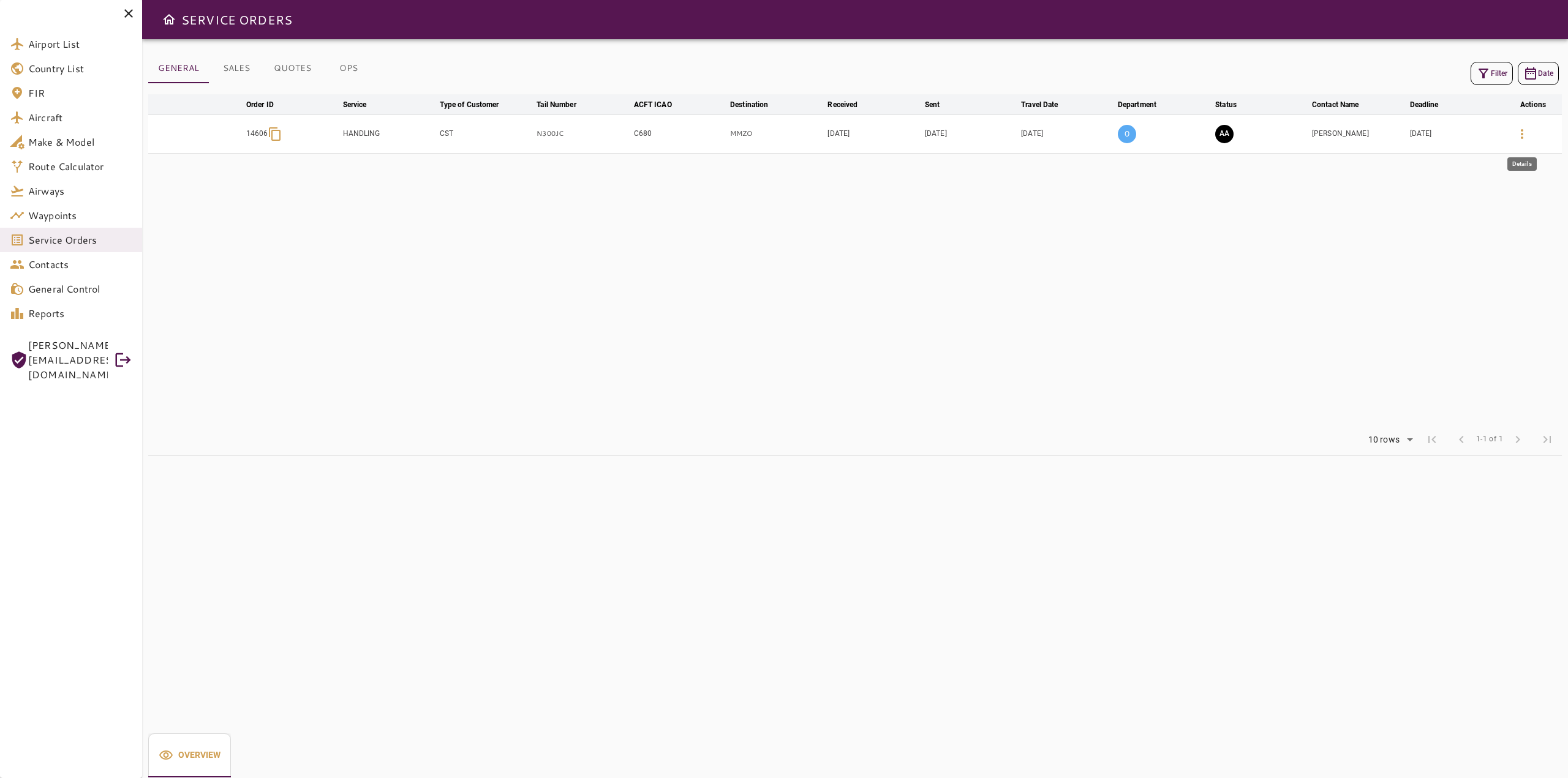
click at [1525, 133] on icon "button" at bounding box center [1522, 134] width 15 height 15
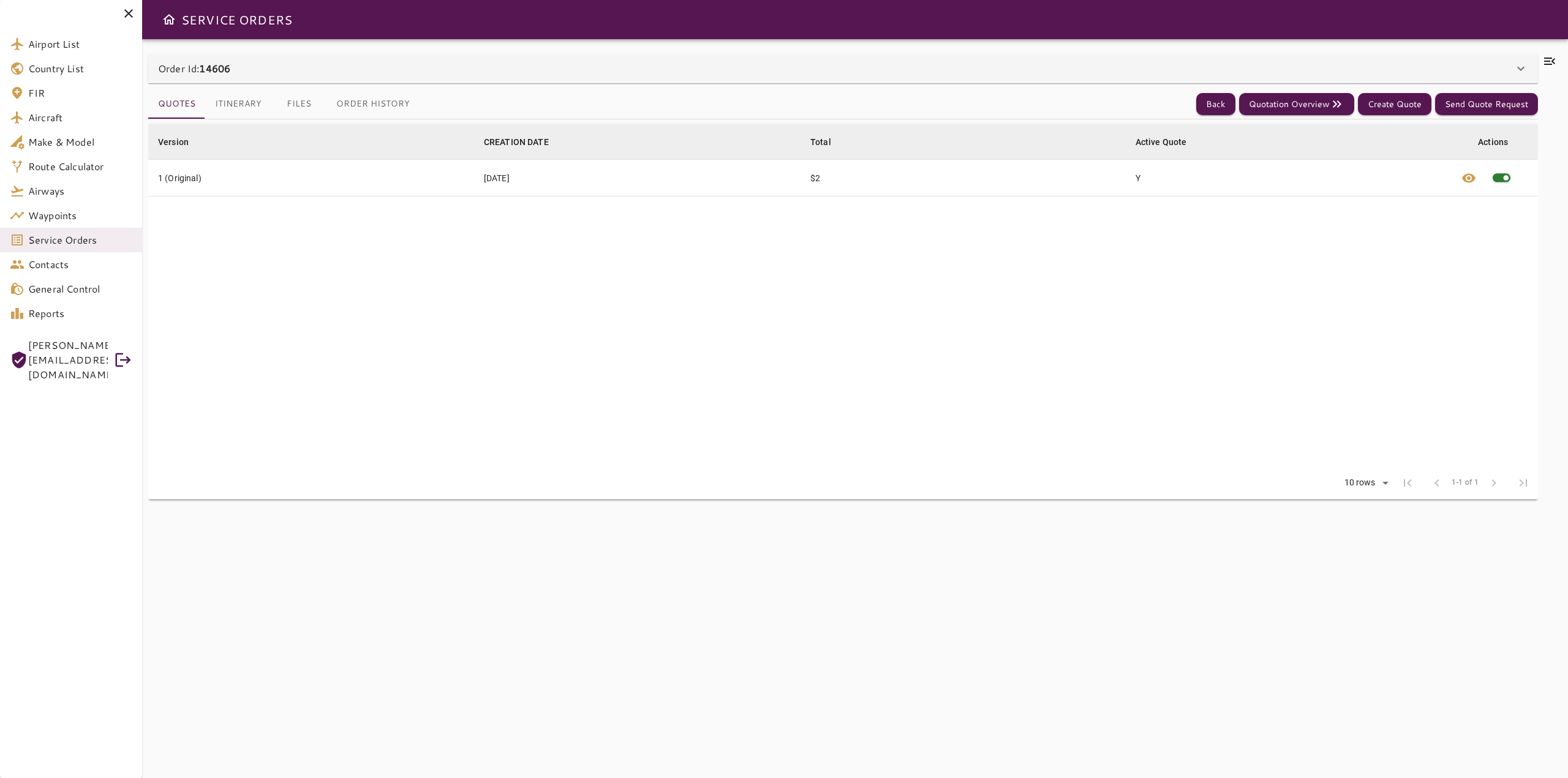
click at [1553, 68] on icon at bounding box center [1549, 61] width 15 height 15
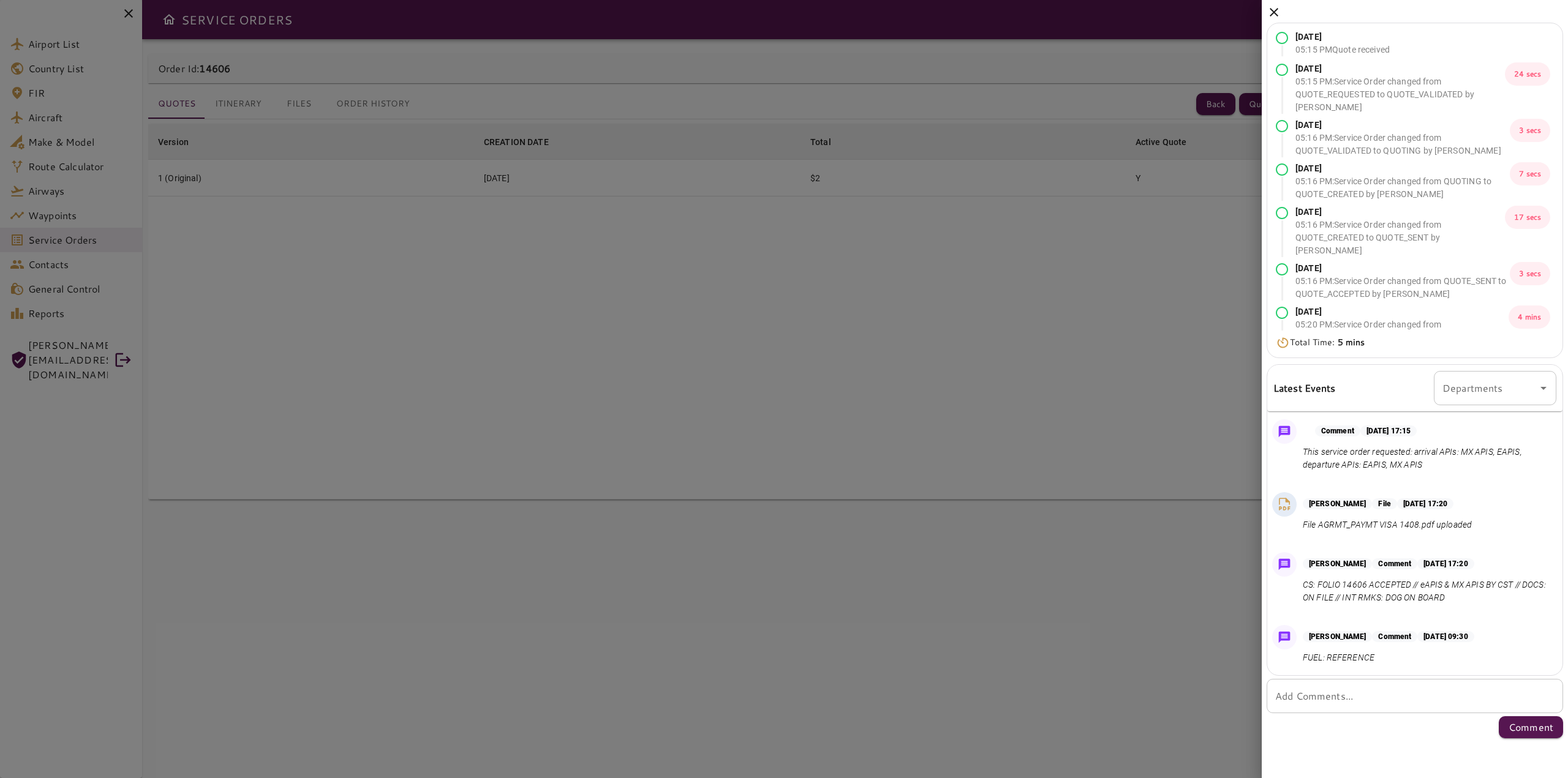
click at [1271, 13] on icon at bounding box center [1274, 12] width 15 height 15
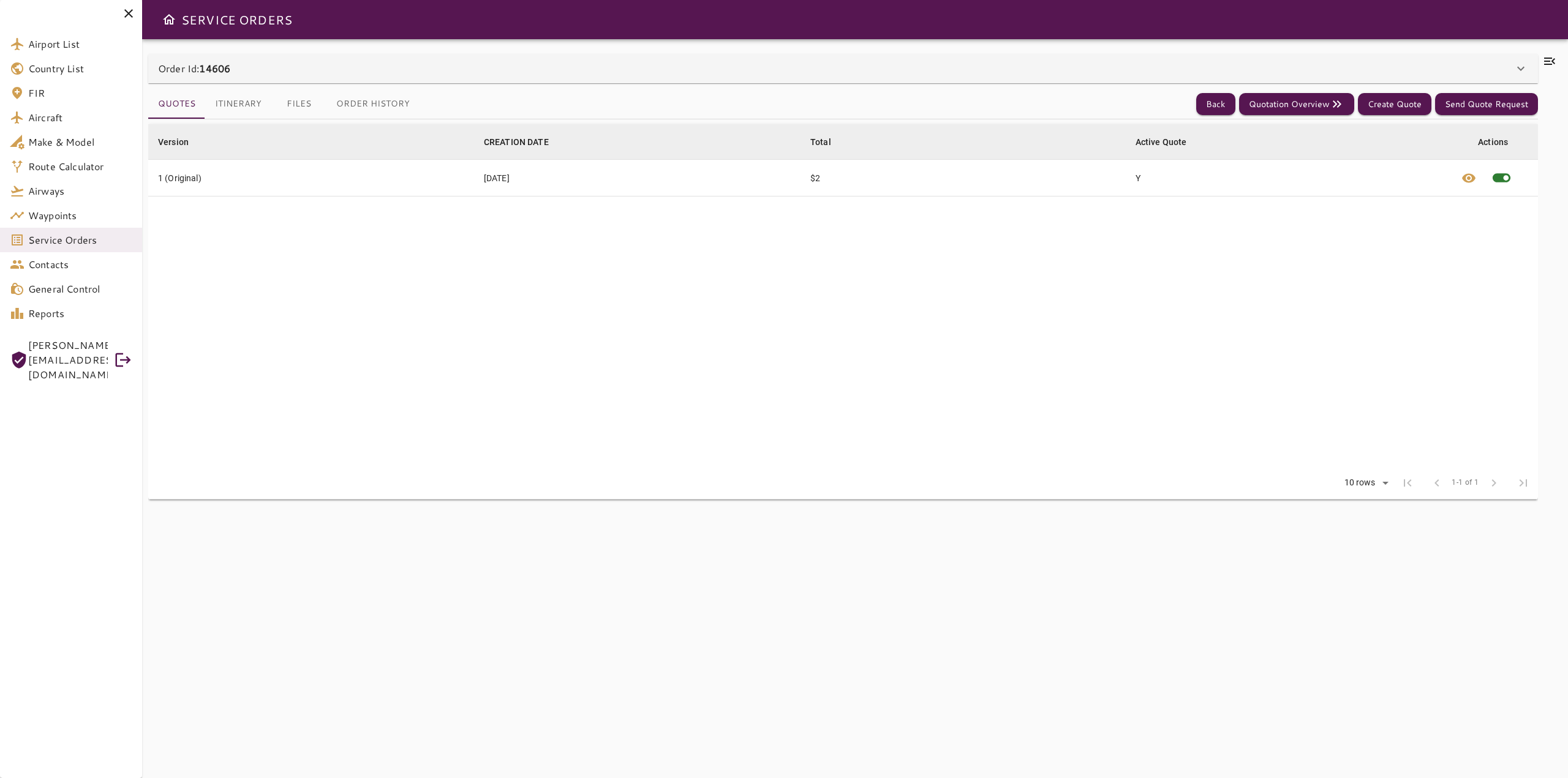
click at [293, 104] on button "Files" at bounding box center [299, 104] width 55 height 29
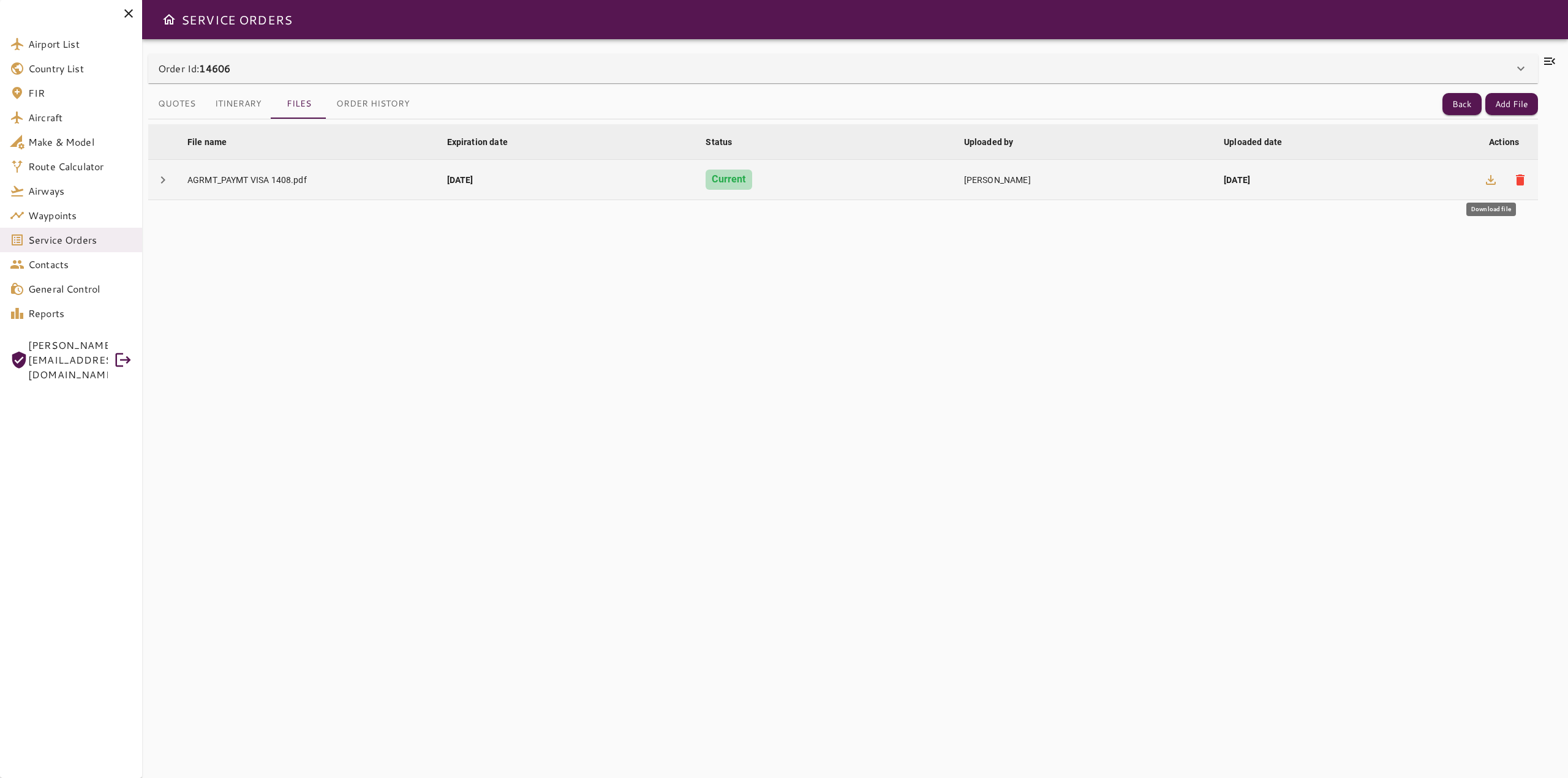
click at [1487, 179] on icon "button" at bounding box center [1491, 180] width 15 height 15
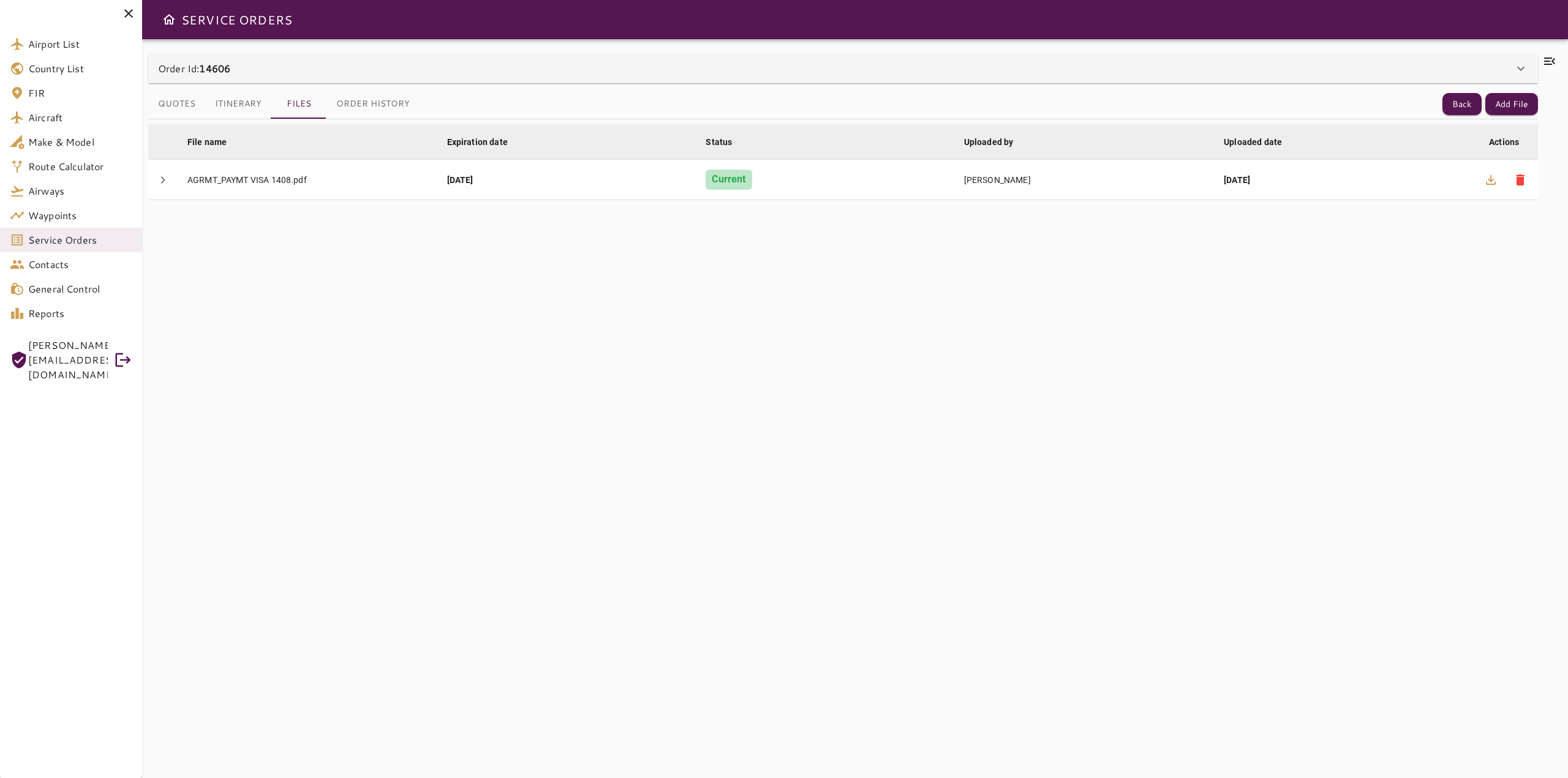
click at [1549, 63] on icon at bounding box center [1549, 61] width 15 height 15
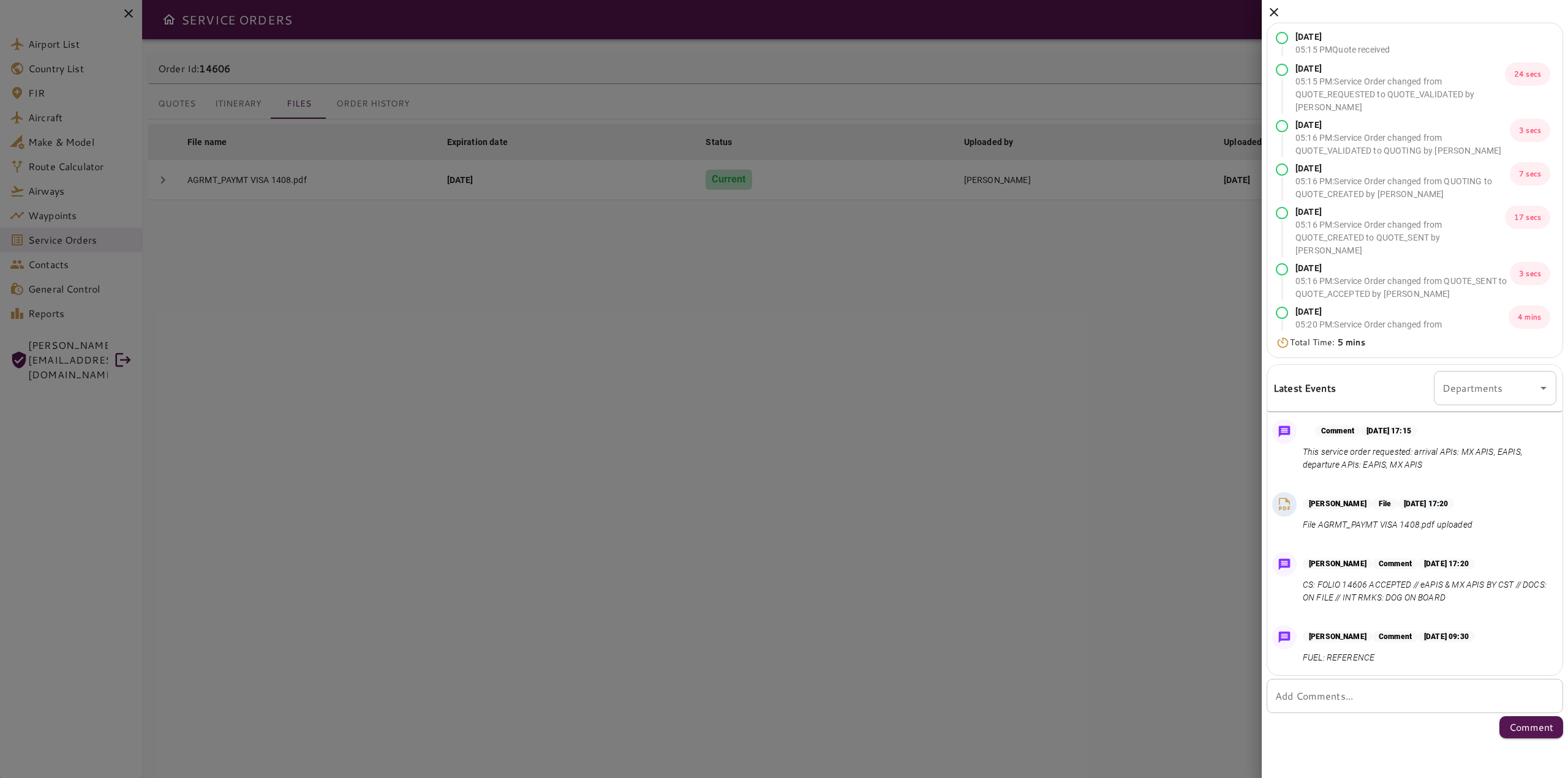
click at [1273, 14] on icon at bounding box center [1274, 12] width 15 height 15
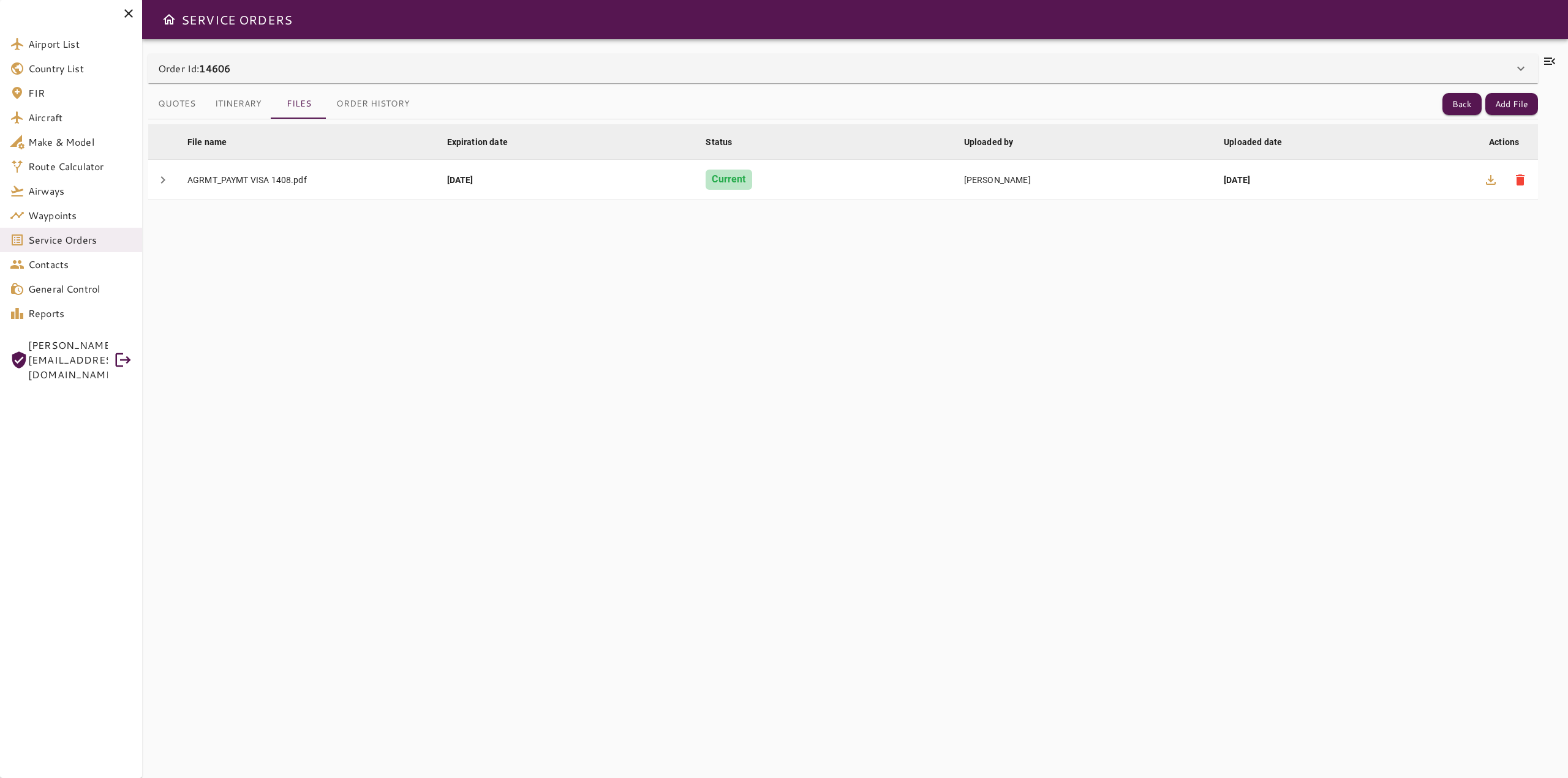
click at [1548, 60] on icon at bounding box center [1549, 61] width 11 height 7
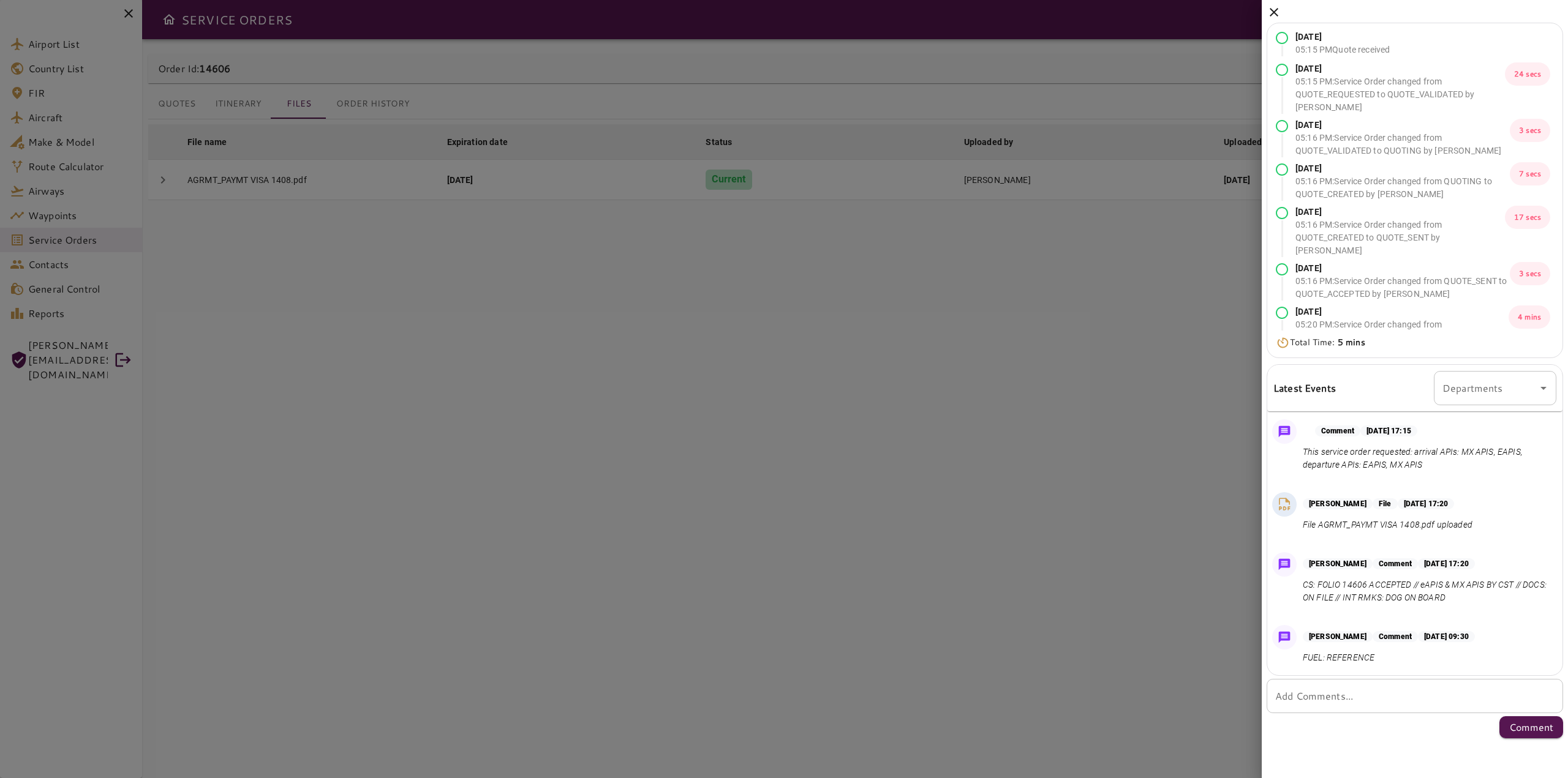
click at [1276, 15] on icon at bounding box center [1274, 12] width 15 height 15
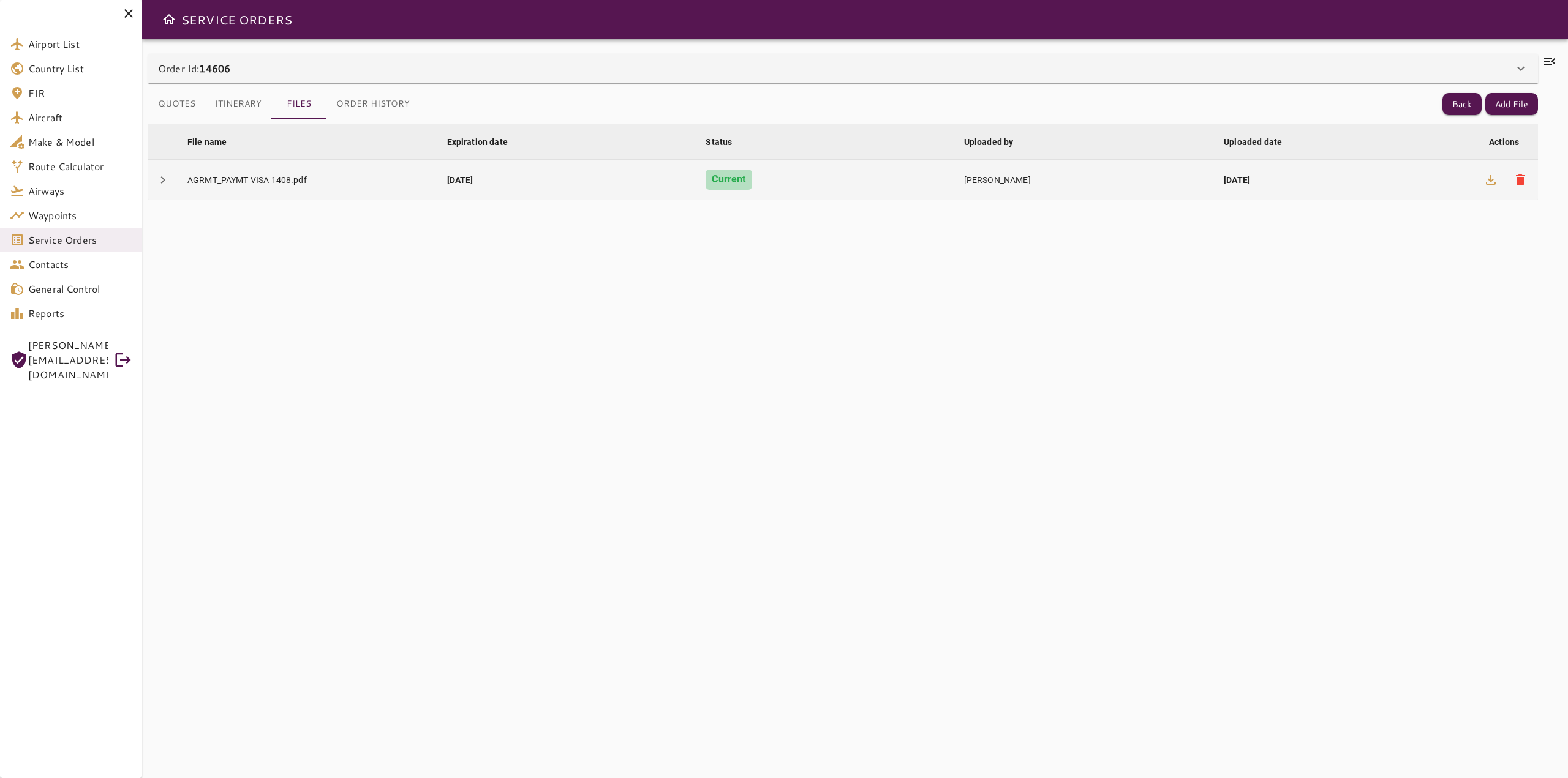
click at [282, 186] on td "AGRMT_PAYMT VISA 1408.pdf" at bounding box center [307, 181] width 259 height 41
click at [1490, 186] on icon "button" at bounding box center [1491, 180] width 15 height 15
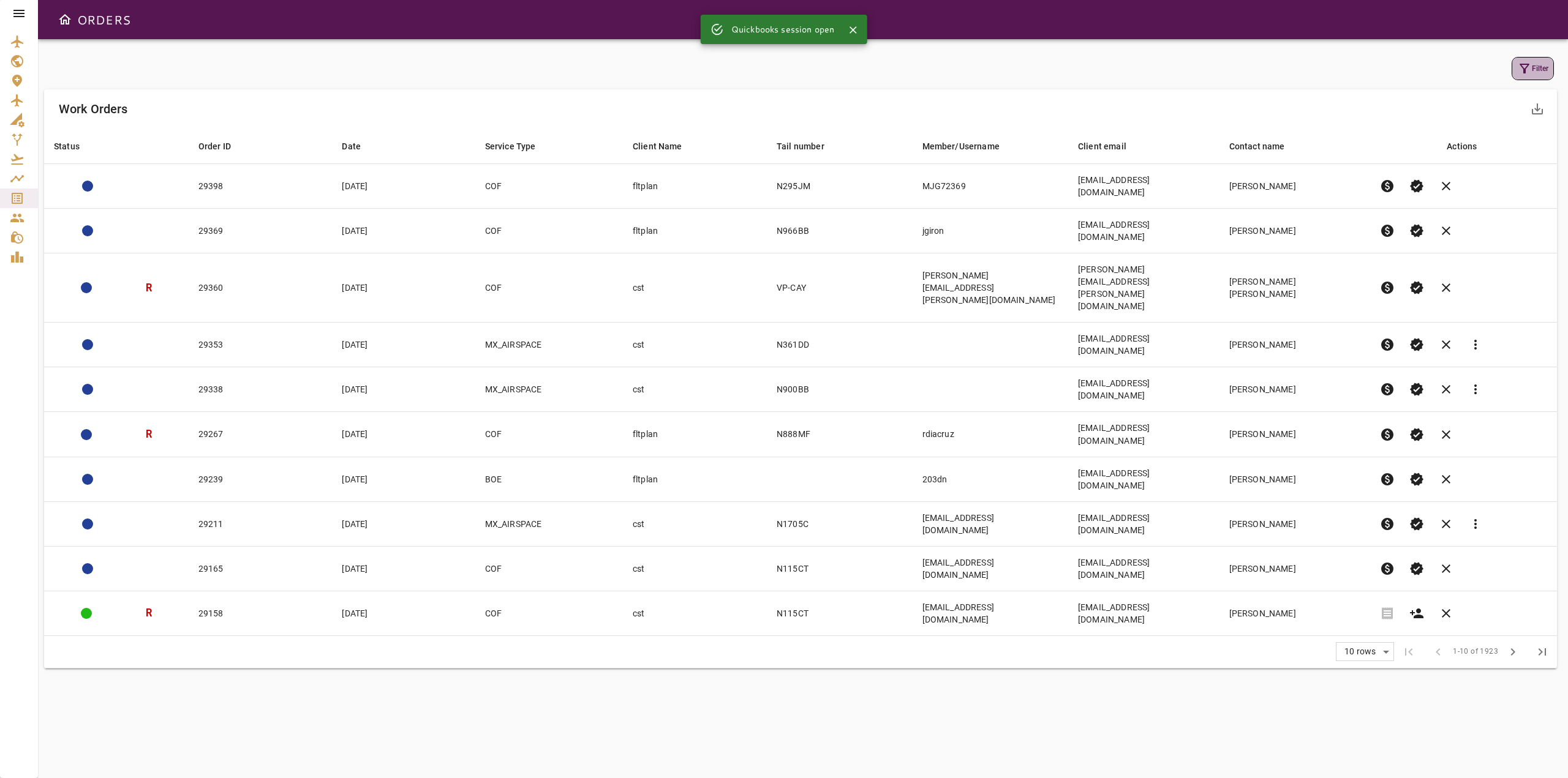
click at [1533, 75] on button "Filter" at bounding box center [1533, 68] width 42 height 23
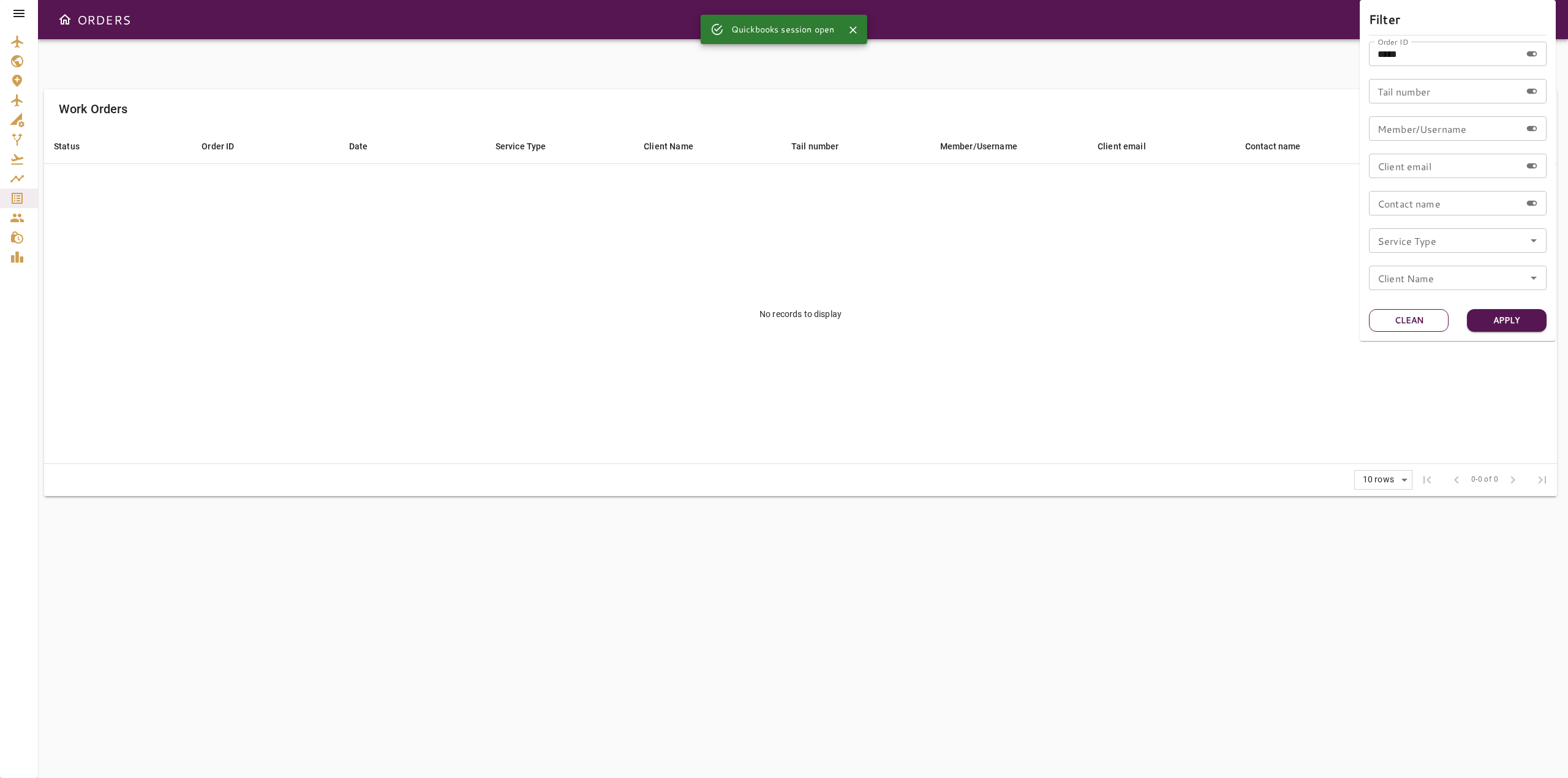
click at [1414, 319] on button "Clean" at bounding box center [1409, 320] width 80 height 23
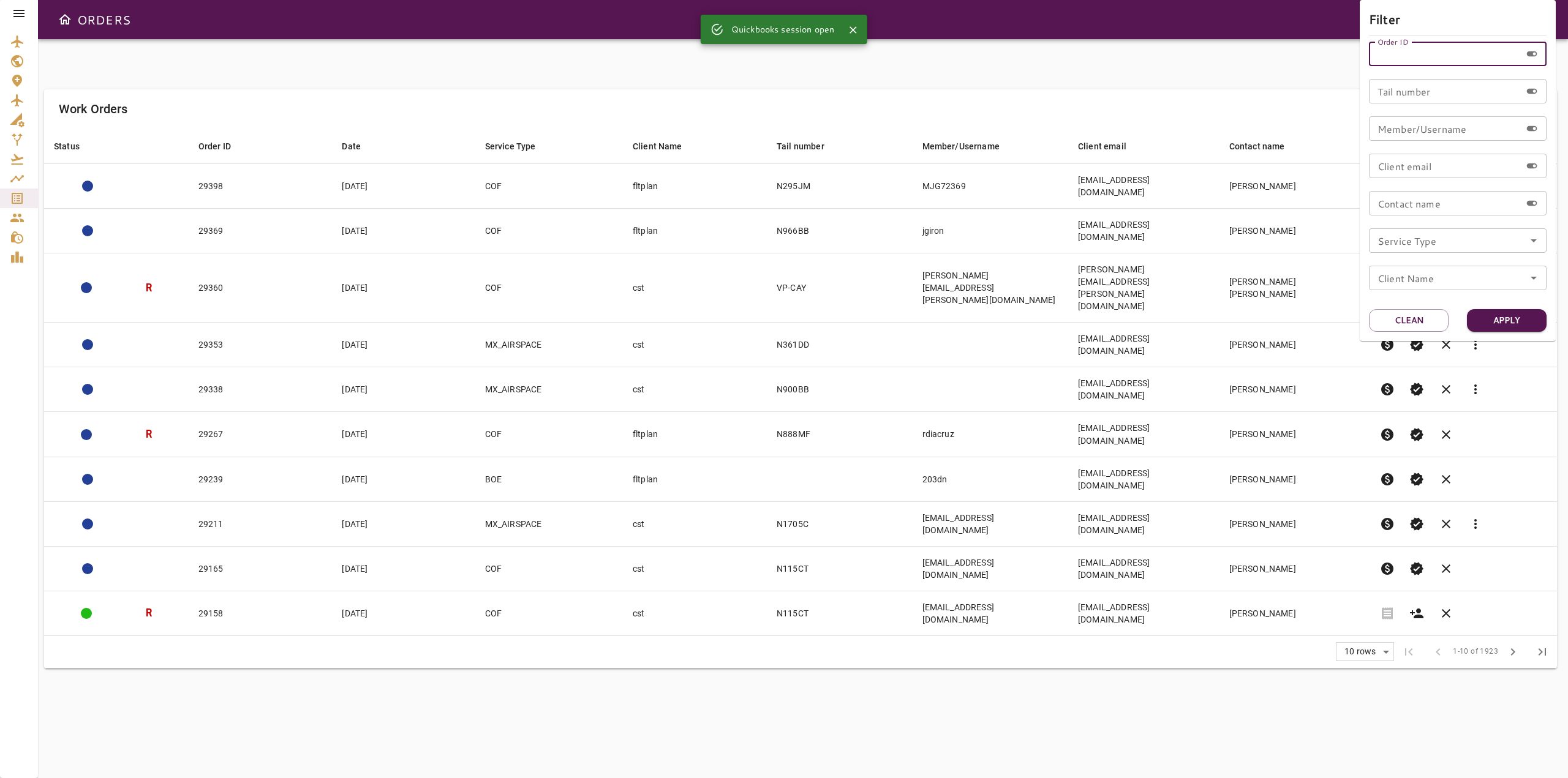
click at [1389, 57] on input "Order ID" at bounding box center [1445, 54] width 152 height 25
type input "*****"
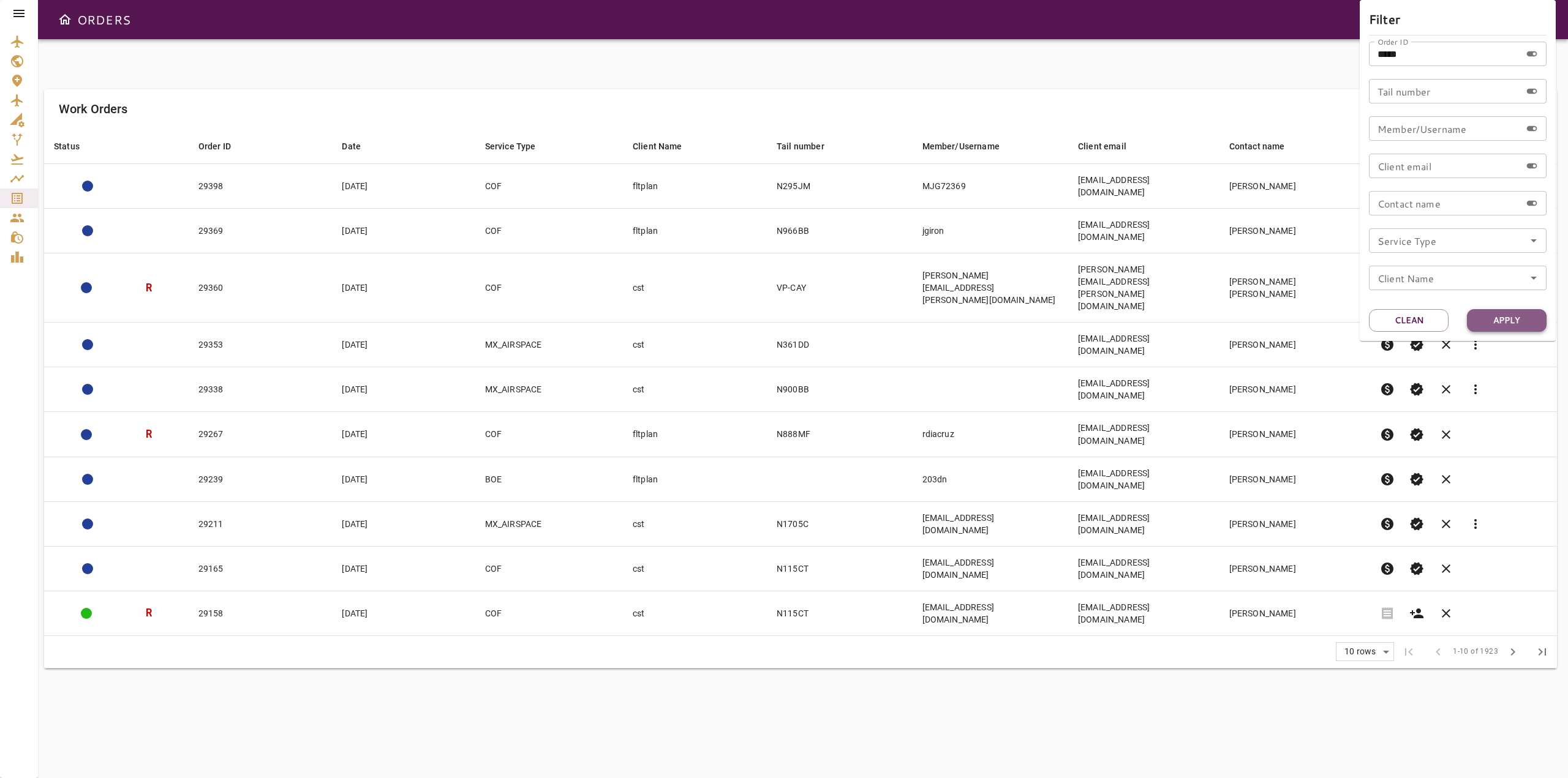
click at [1499, 312] on button "Apply" at bounding box center [1507, 320] width 80 height 23
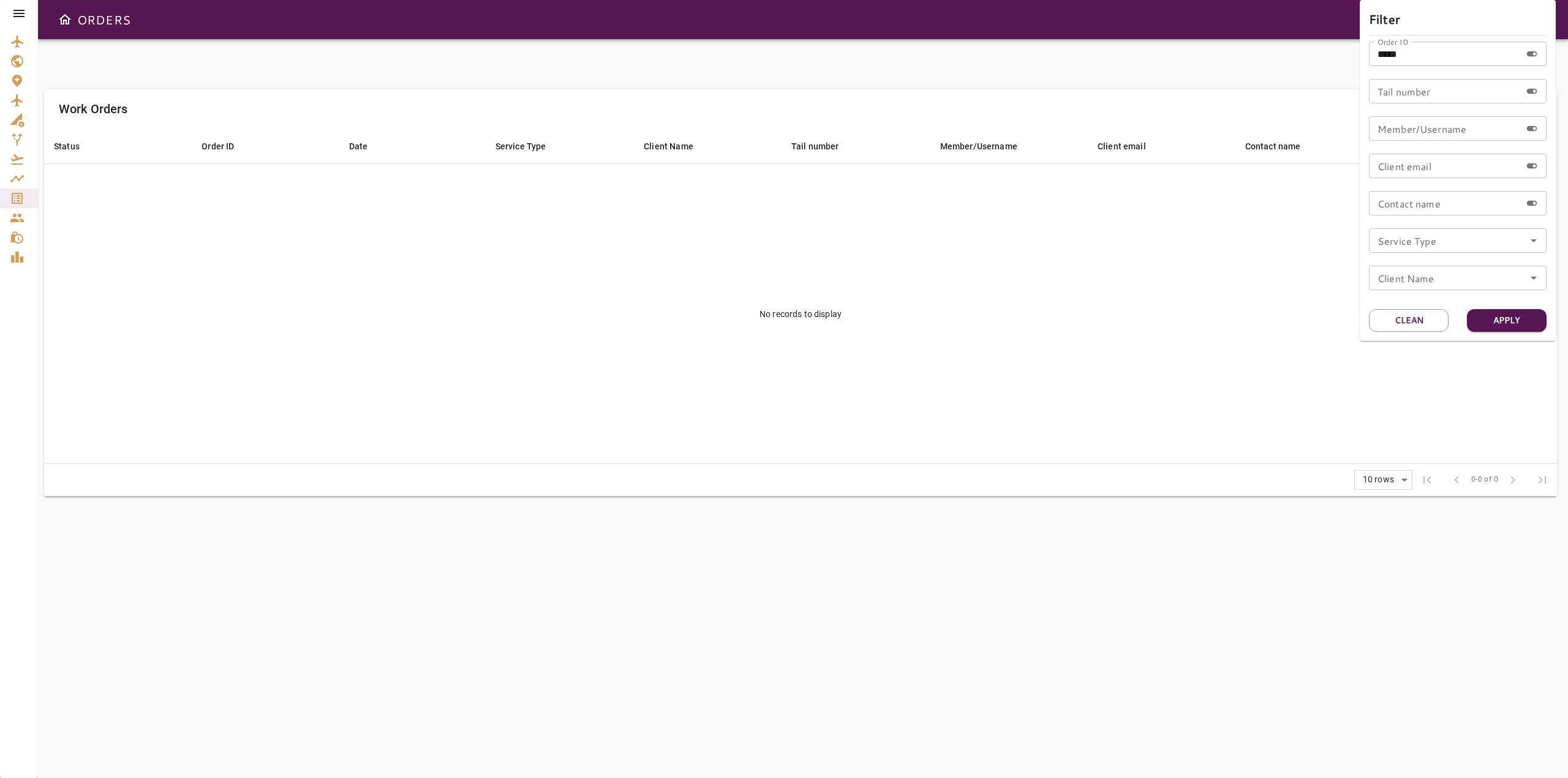
click at [1425, 57] on input "*****" at bounding box center [1445, 54] width 152 height 25
click at [1381, 55] on input "*****" at bounding box center [1445, 54] width 152 height 25
click at [1418, 60] on input "*****" at bounding box center [1445, 54] width 152 height 25
click at [1499, 320] on button "Apply" at bounding box center [1507, 320] width 80 height 23
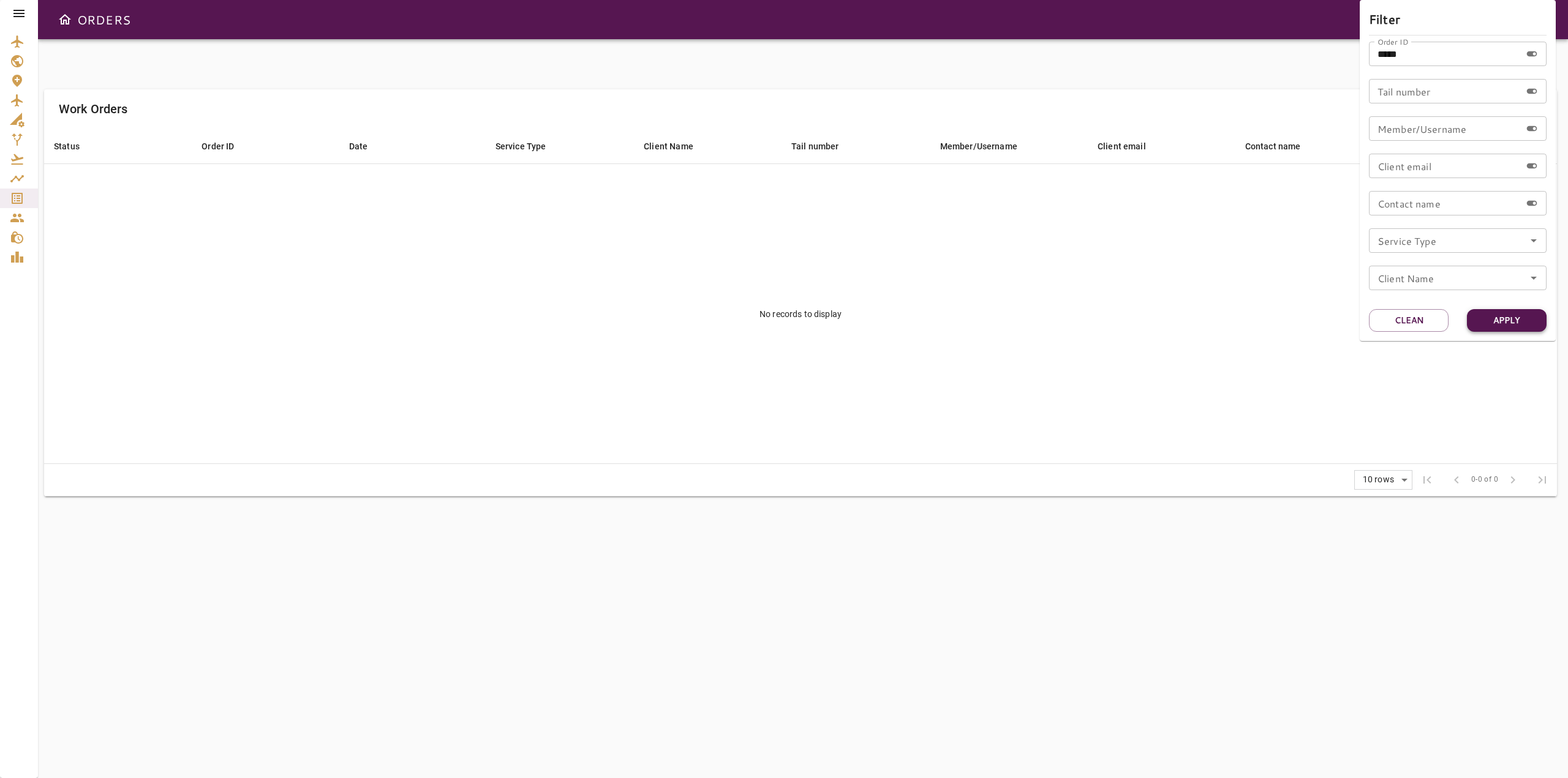
click at [1499, 320] on button "Apply" at bounding box center [1507, 320] width 80 height 23
drag, startPoint x: 1408, startPoint y: 53, endPoint x: 1371, endPoint y: 55, distance: 37.1
click at [1371, 55] on input "*****" at bounding box center [1445, 54] width 152 height 25
click at [1413, 318] on button "Clean" at bounding box center [1409, 320] width 80 height 23
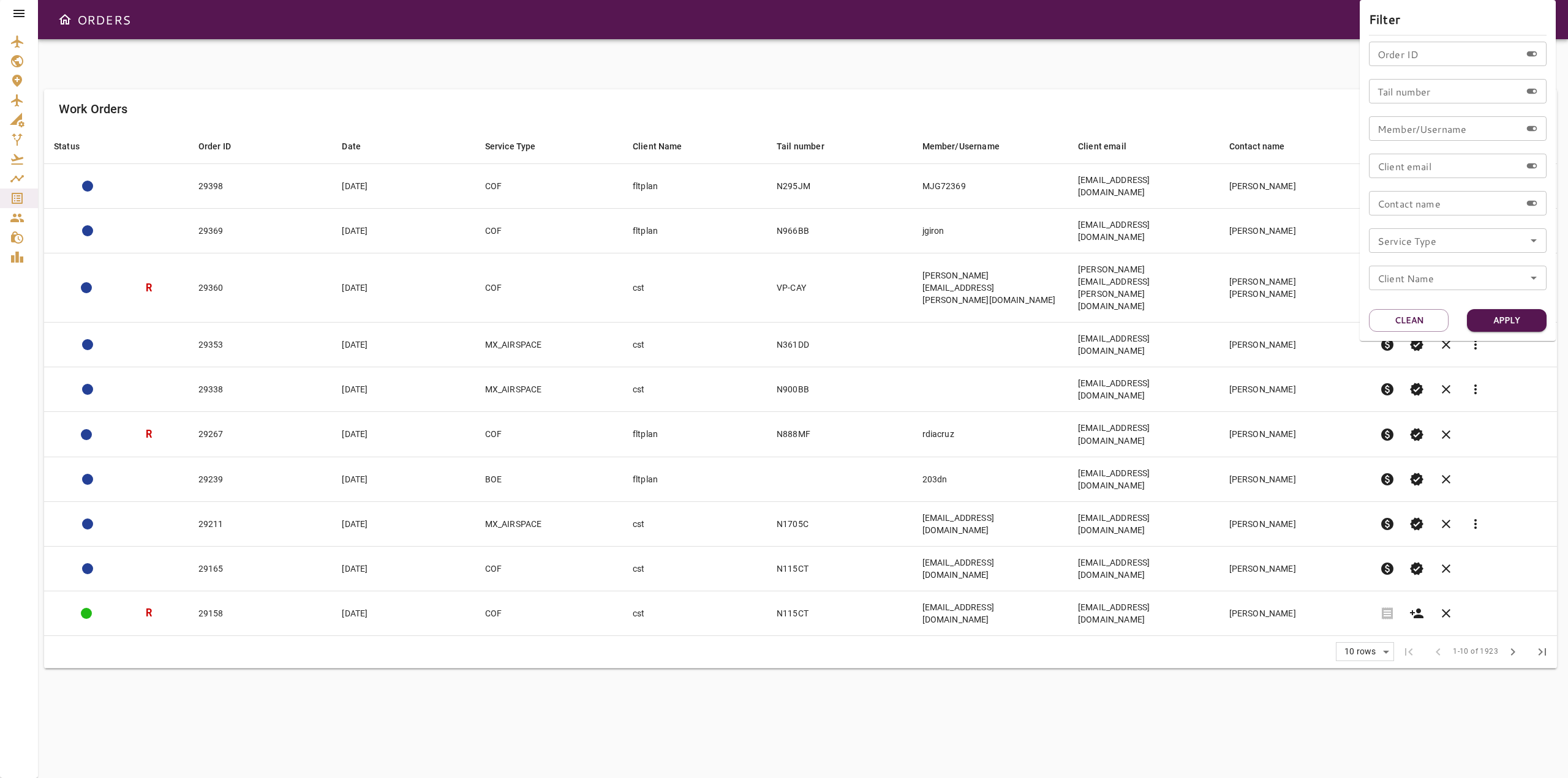
click at [15, 202] on div at bounding box center [784, 389] width 1568 height 778
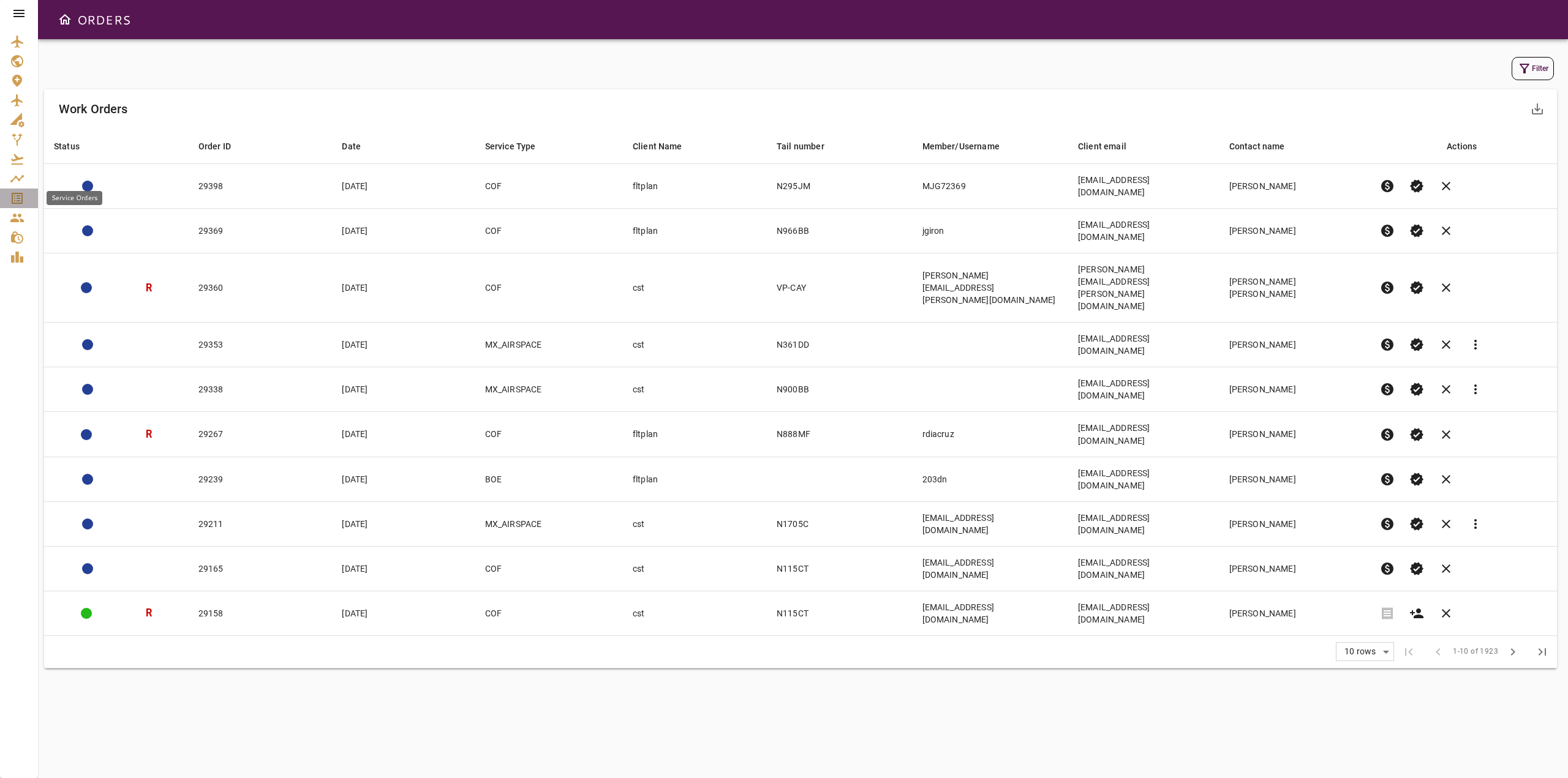
click at [15, 196] on icon "Service Orders" at bounding box center [17, 198] width 11 height 11
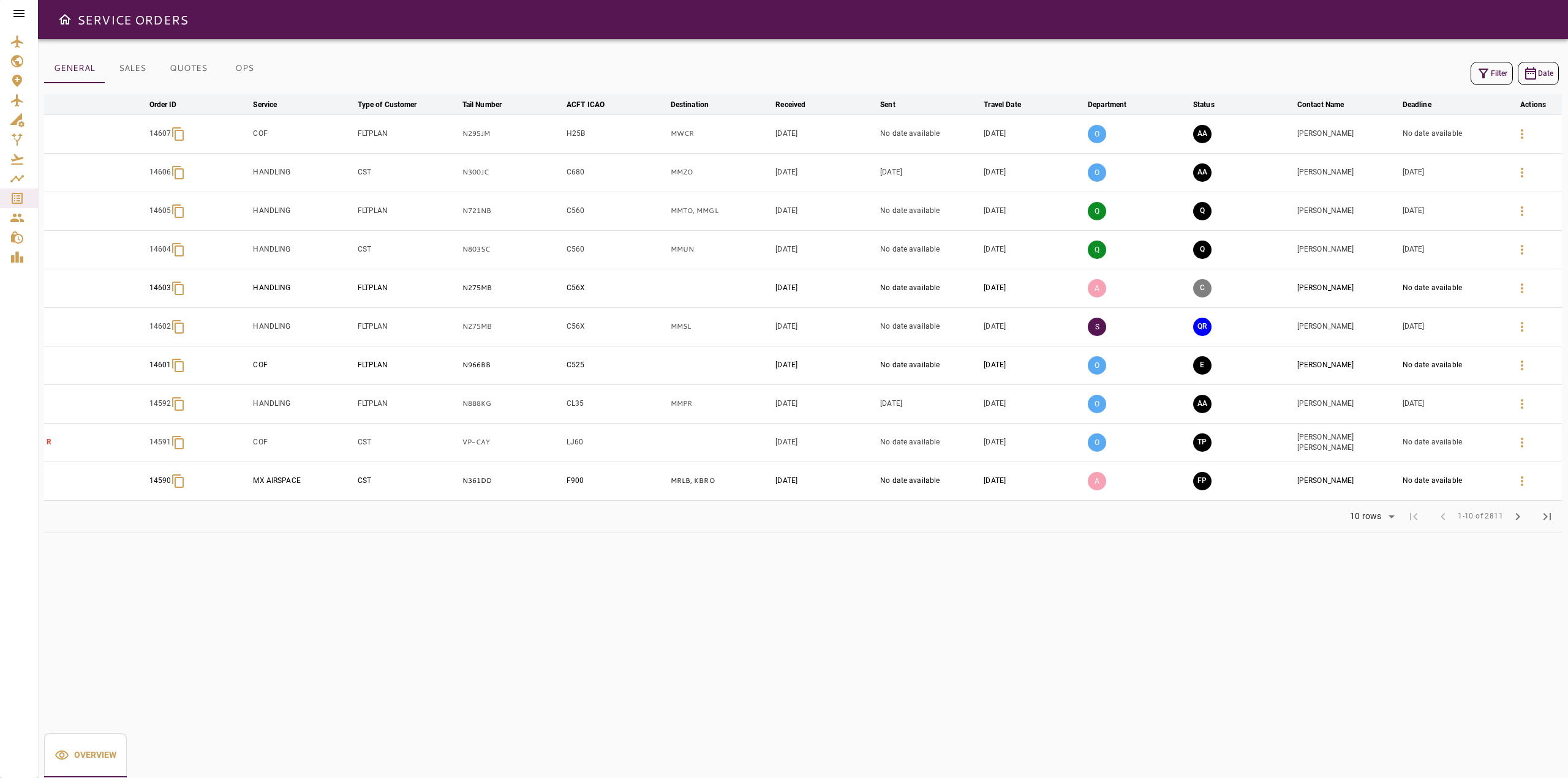
click at [1502, 75] on button "Filter" at bounding box center [1492, 73] width 42 height 23
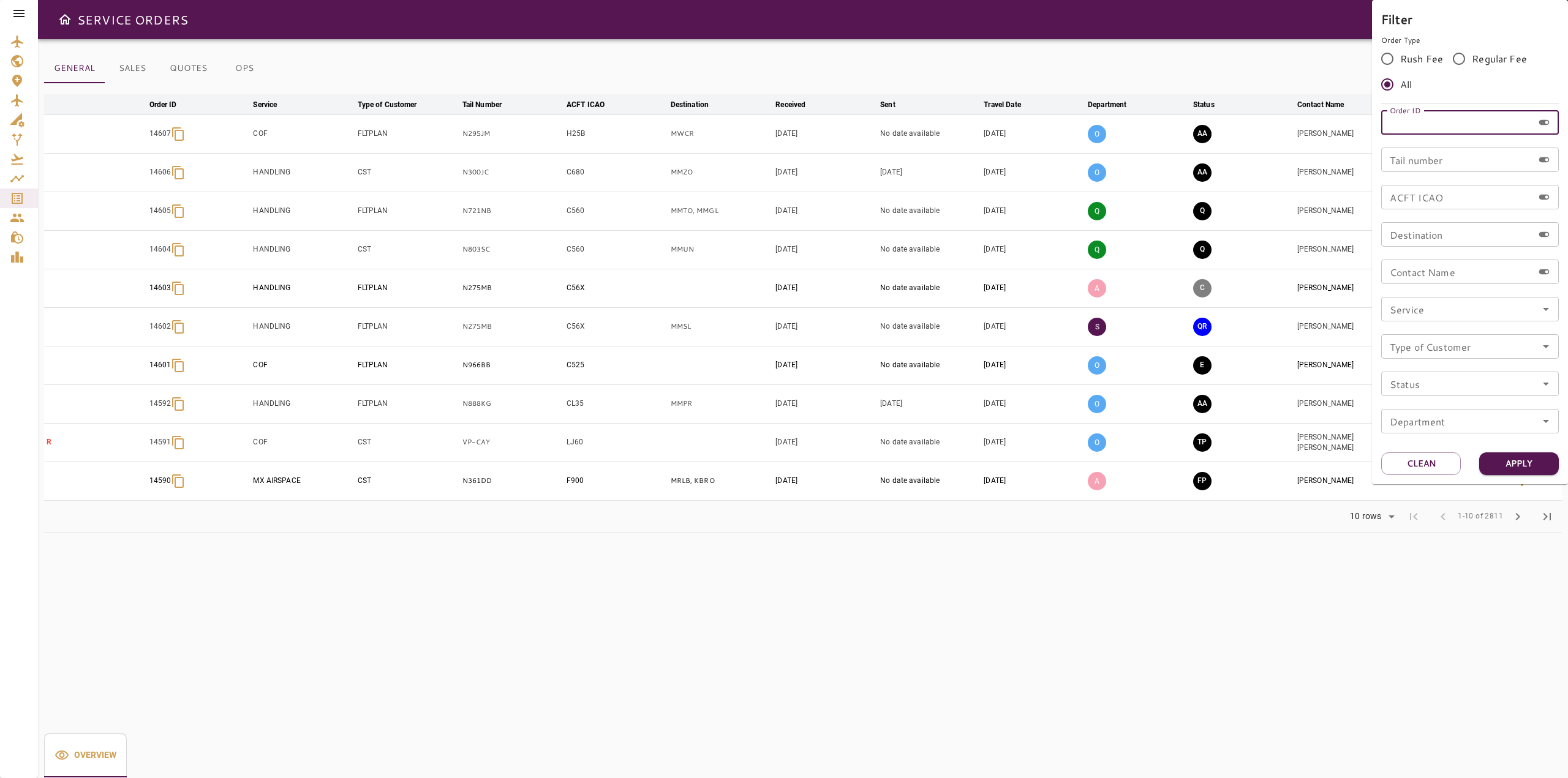
click at [1436, 129] on input "Order ID" at bounding box center [1457, 123] width 152 height 25
paste input "*****"
type input "*****"
click at [1510, 467] on button "Apply" at bounding box center [1519, 464] width 80 height 23
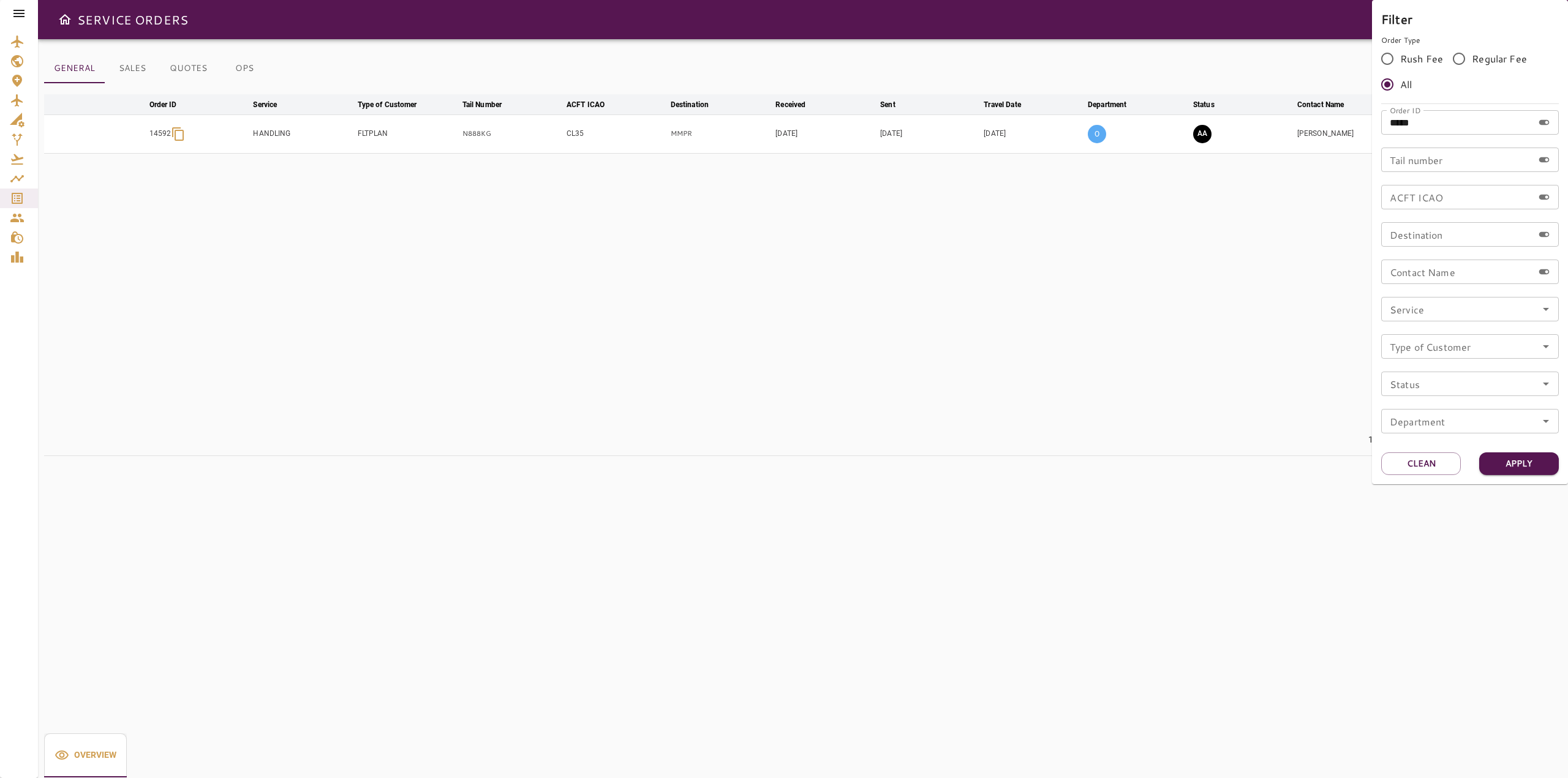
click at [1148, 312] on div at bounding box center [784, 389] width 1568 height 778
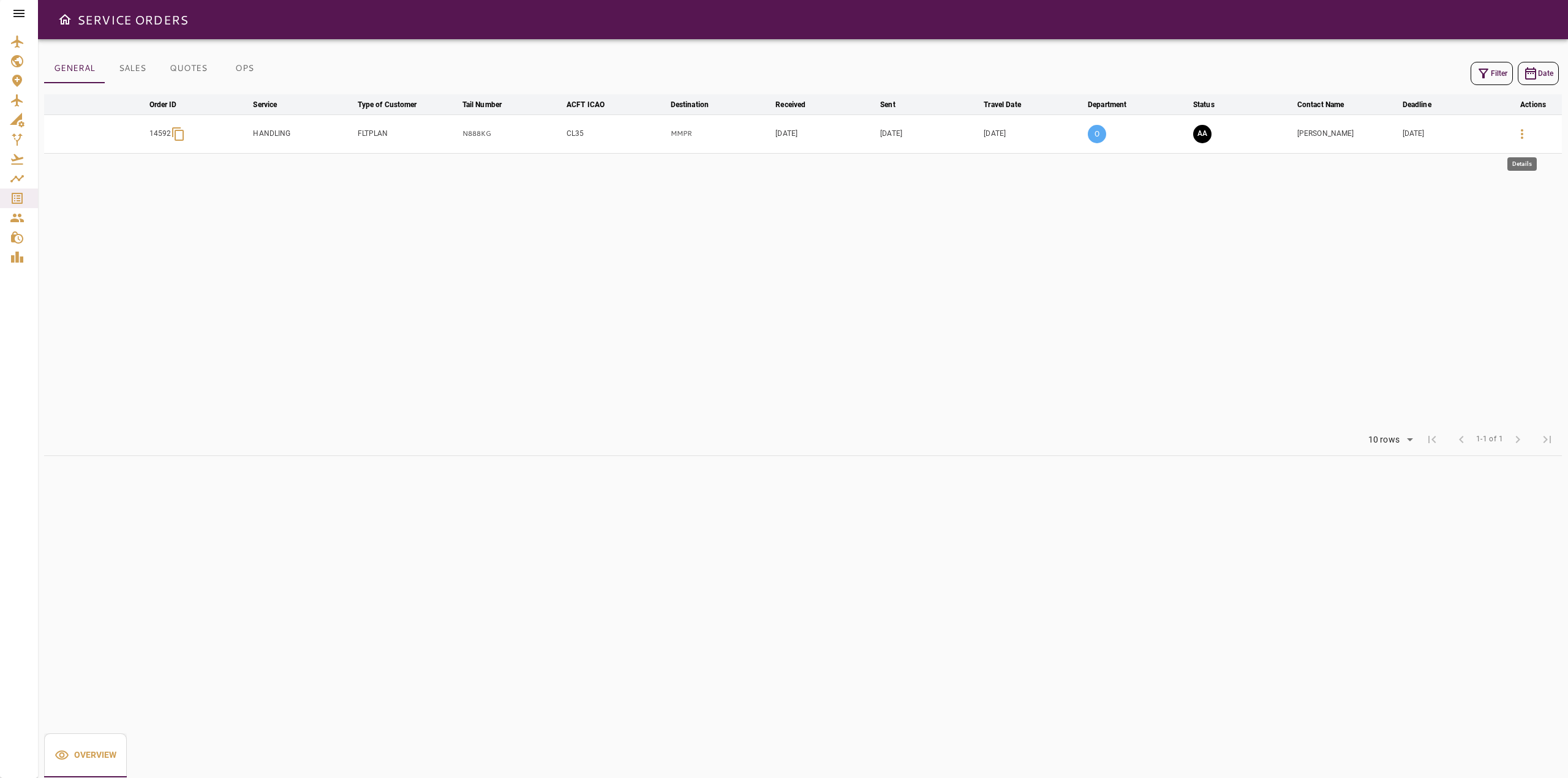
click at [1524, 138] on icon "button" at bounding box center [1522, 134] width 15 height 15
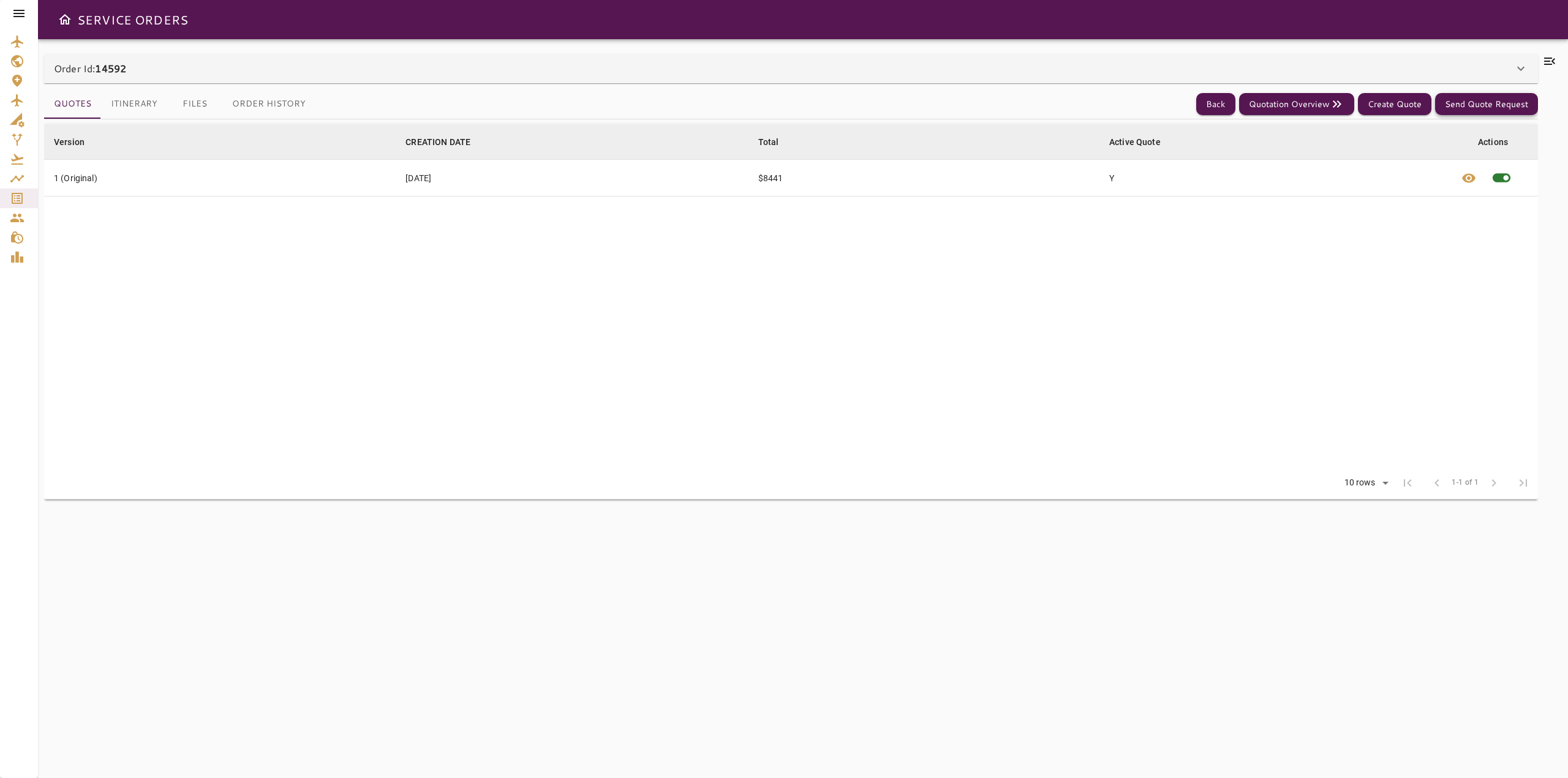
click at [1489, 112] on button "Send Quote Request" at bounding box center [1487, 104] width 103 height 23
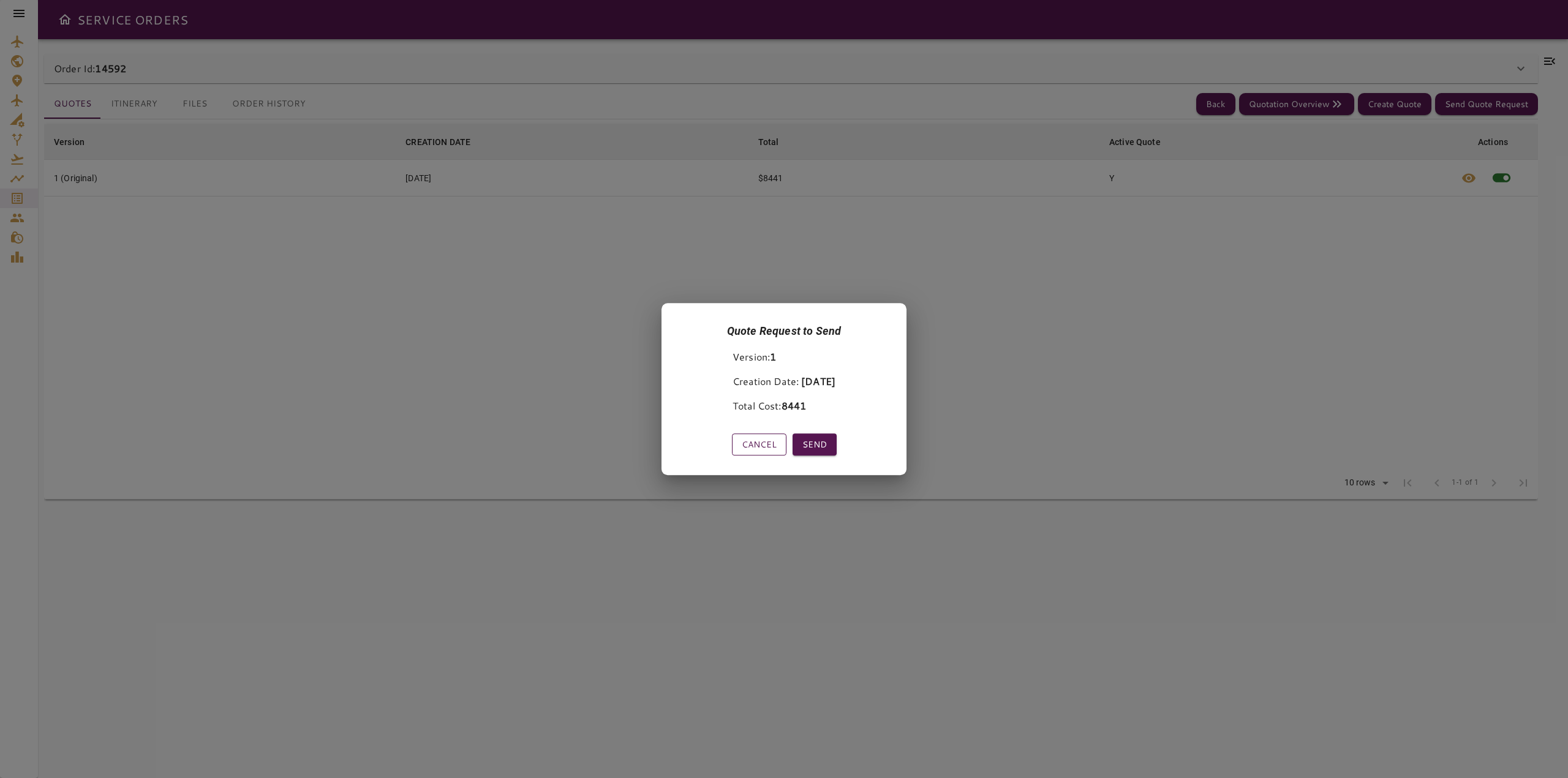
click at [756, 447] on button "Cancel" at bounding box center [760, 445] width 55 height 23
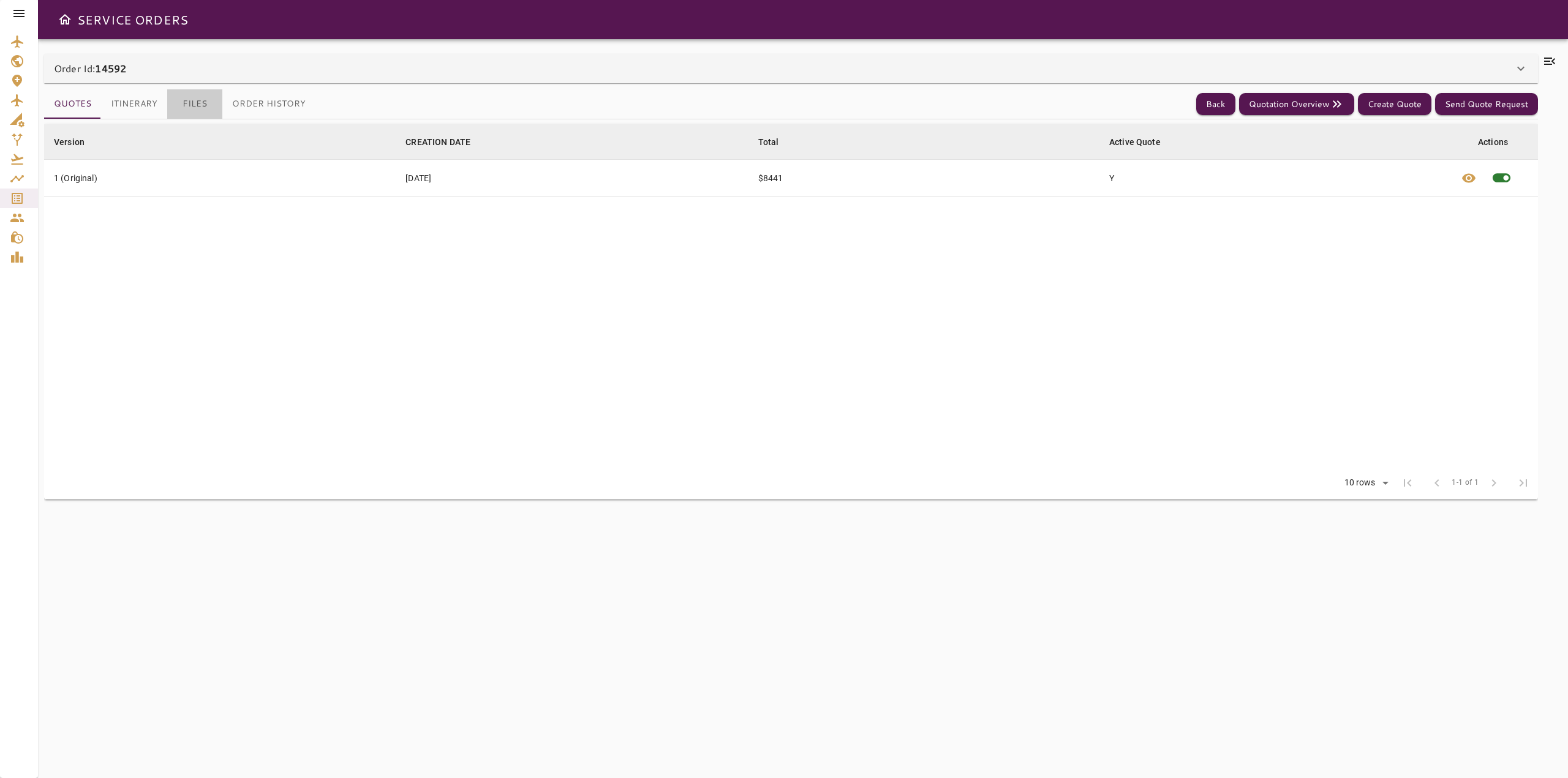
click at [206, 106] on button "Files" at bounding box center [195, 104] width 55 height 29
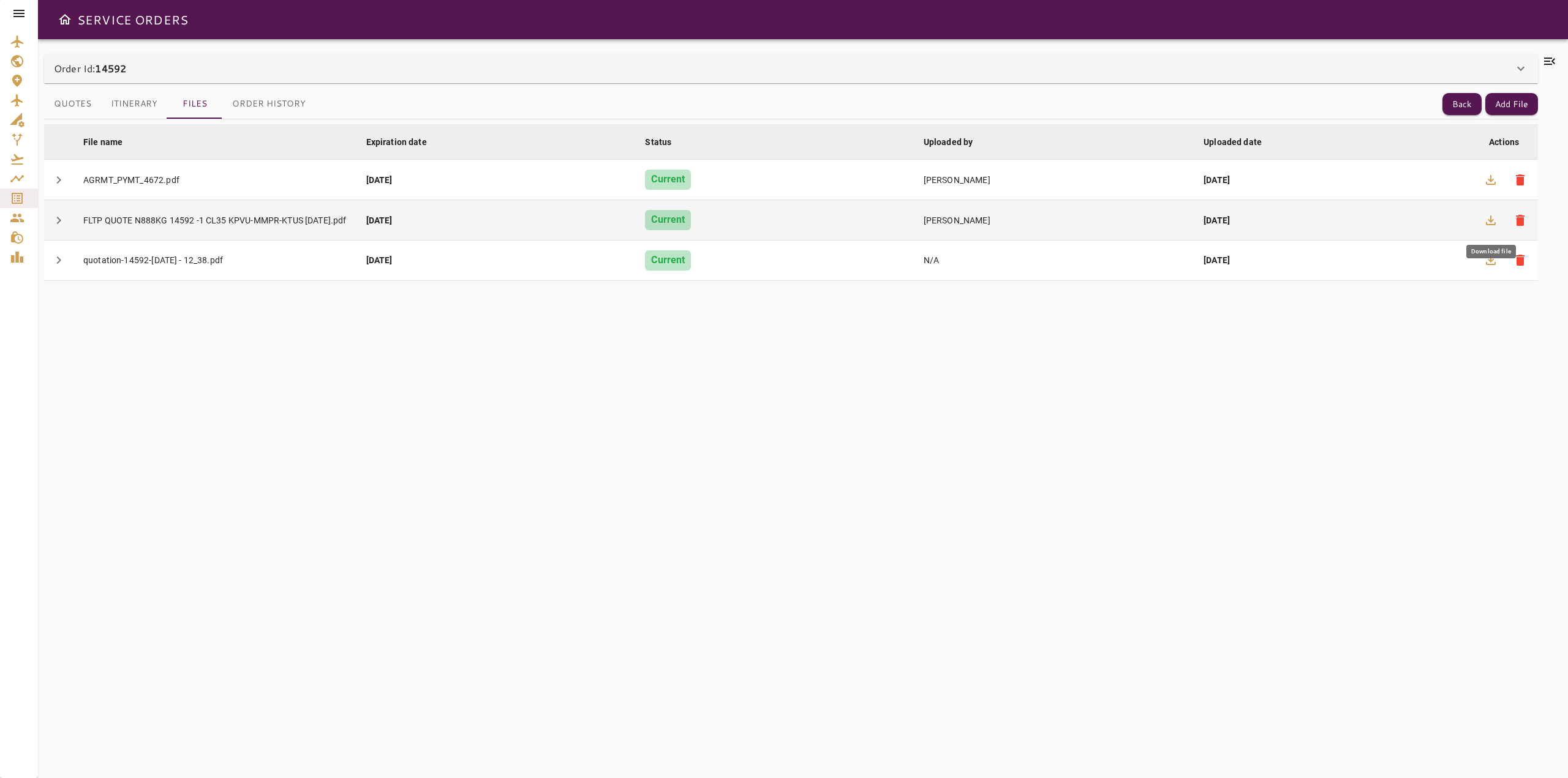
click at [1492, 224] on icon "button" at bounding box center [1491, 220] width 15 height 15
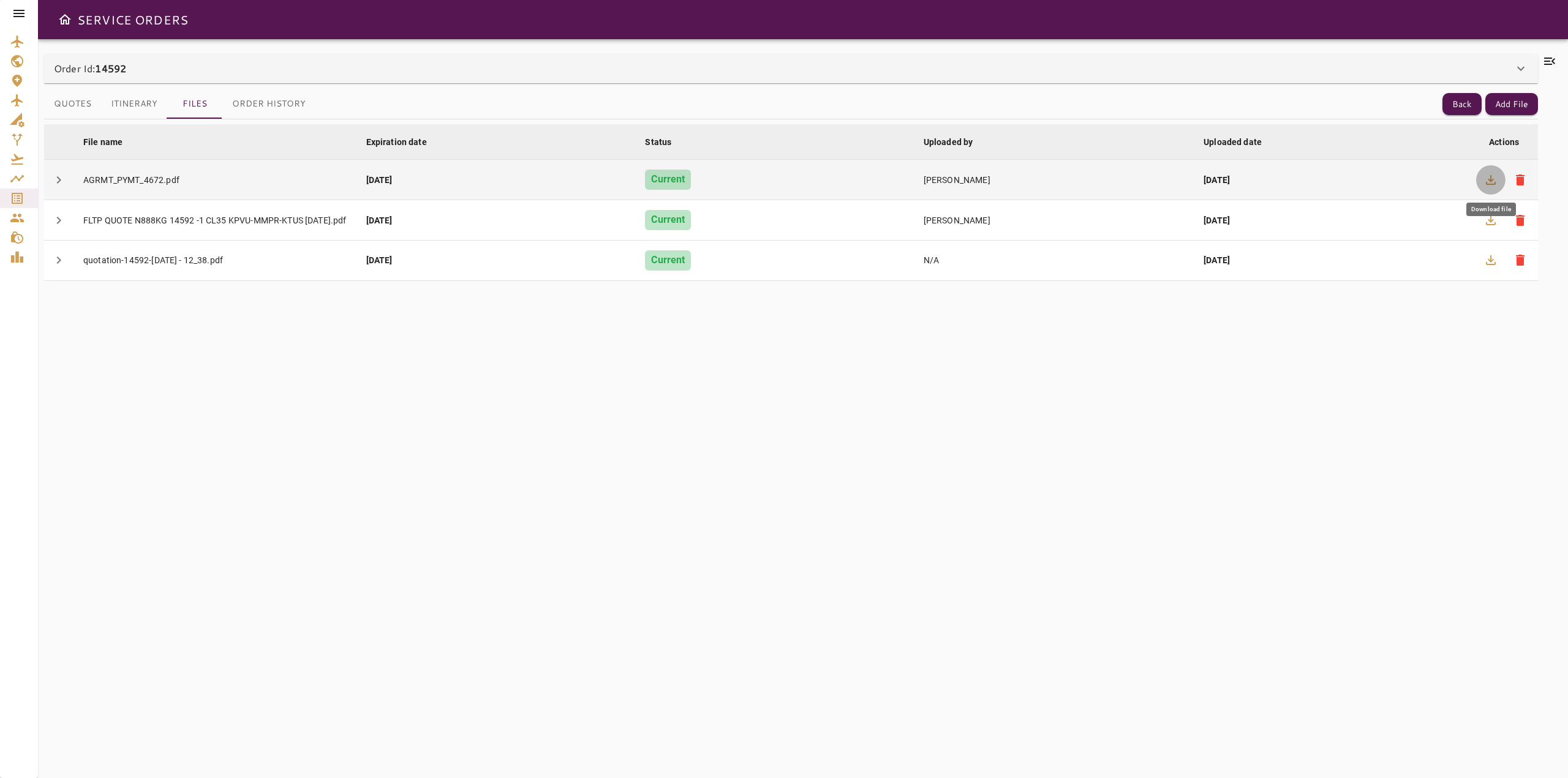
click at [1487, 177] on icon "button" at bounding box center [1491, 180] width 15 height 15
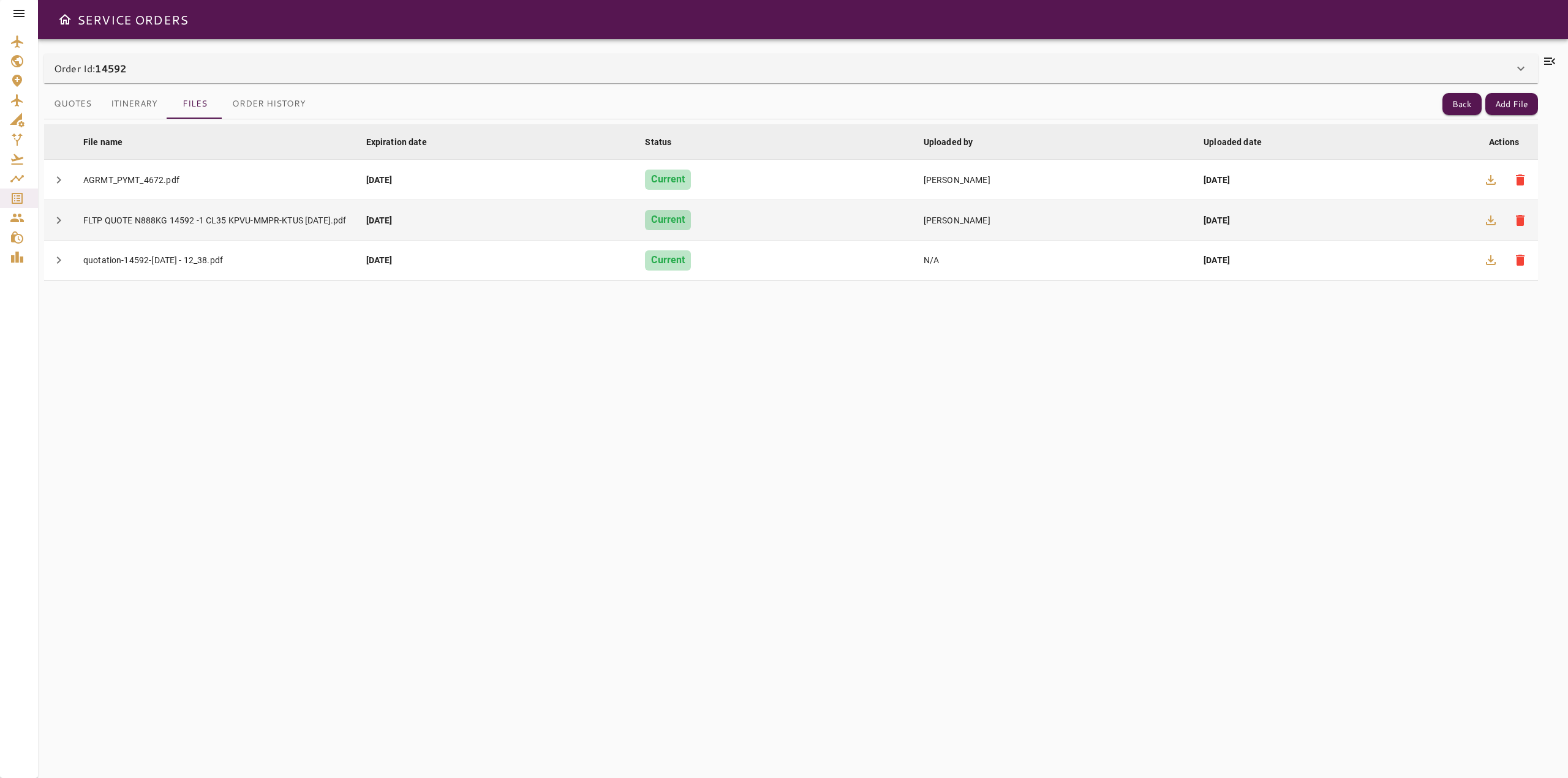
click at [163, 218] on div "FLTP QUOTE N888KG 14592 -1 CL35 KPVU-MMPR-KTUS [DATE].pdf" at bounding box center [215, 220] width 264 height 12
click at [1487, 222] on icon "button" at bounding box center [1491, 220] width 15 height 15
